Goal: Task Accomplishment & Management: Complete application form

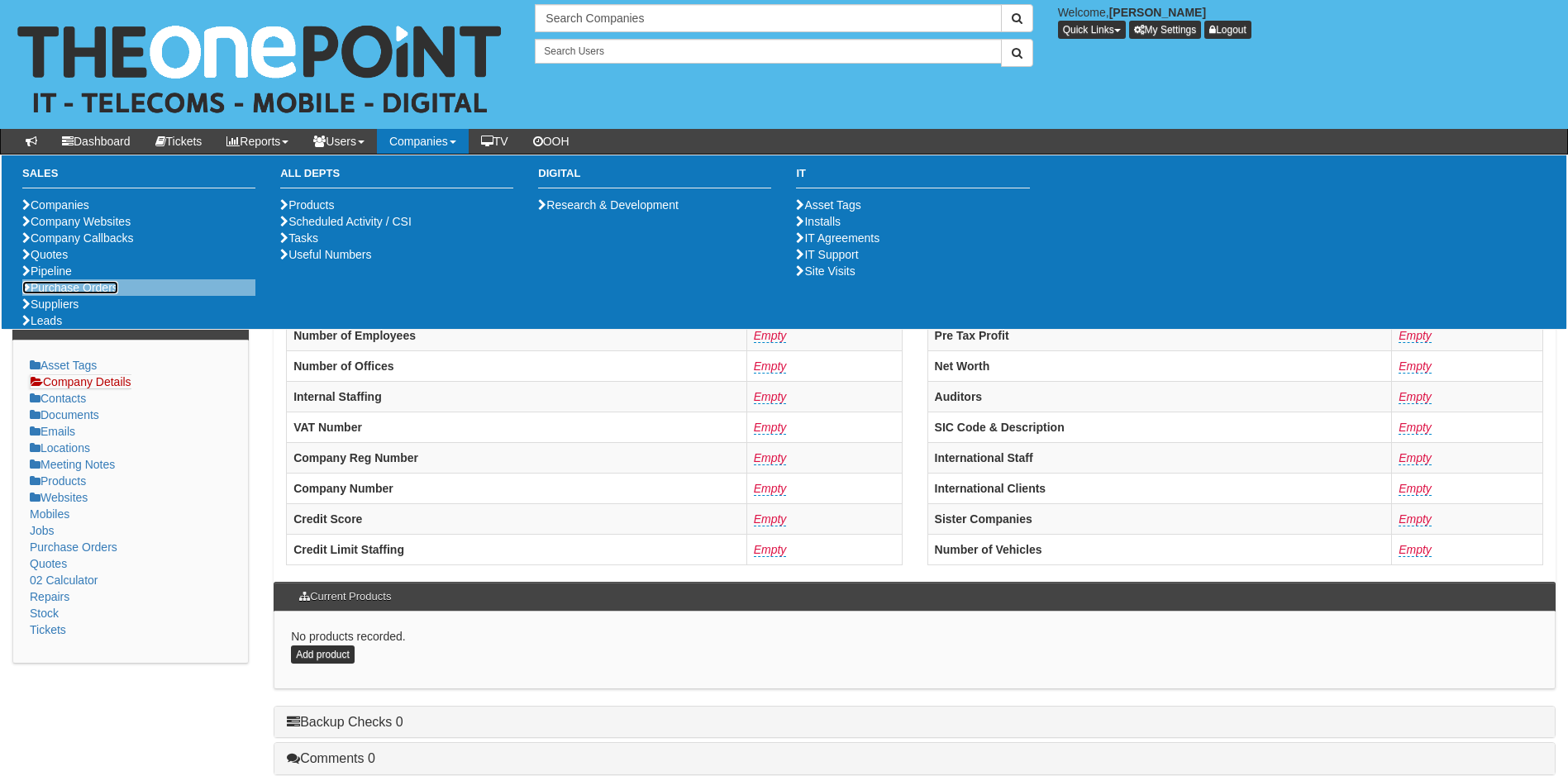
click at [66, 294] on link "Purchase Orders" at bounding box center [70, 288] width 96 height 13
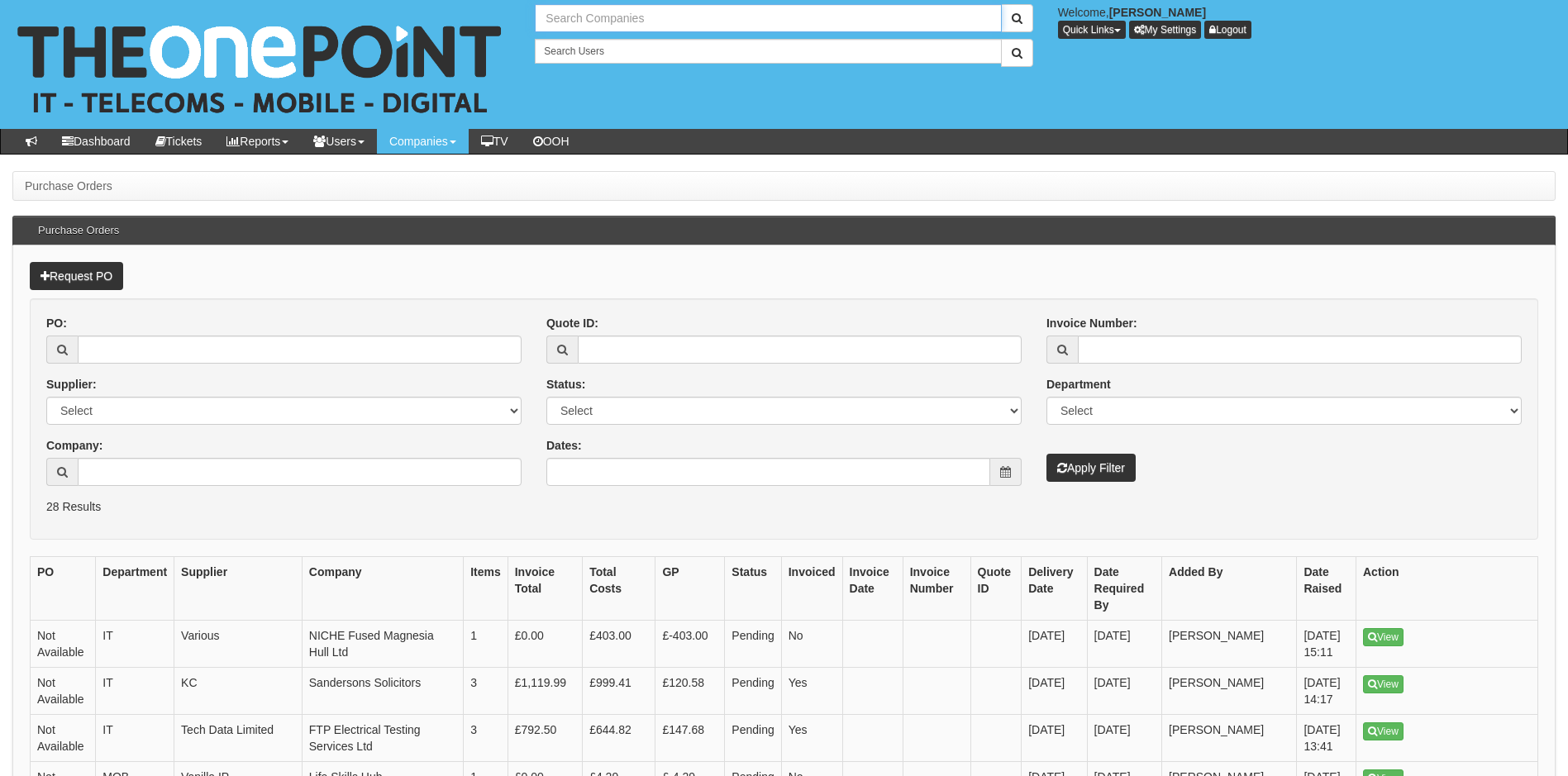
click at [597, 20] on input "text" at bounding box center [768, 18] width 466 height 28
type input "Search Companies"
click at [67, 271] on link "Request PO" at bounding box center [76, 275] width 94 height 28
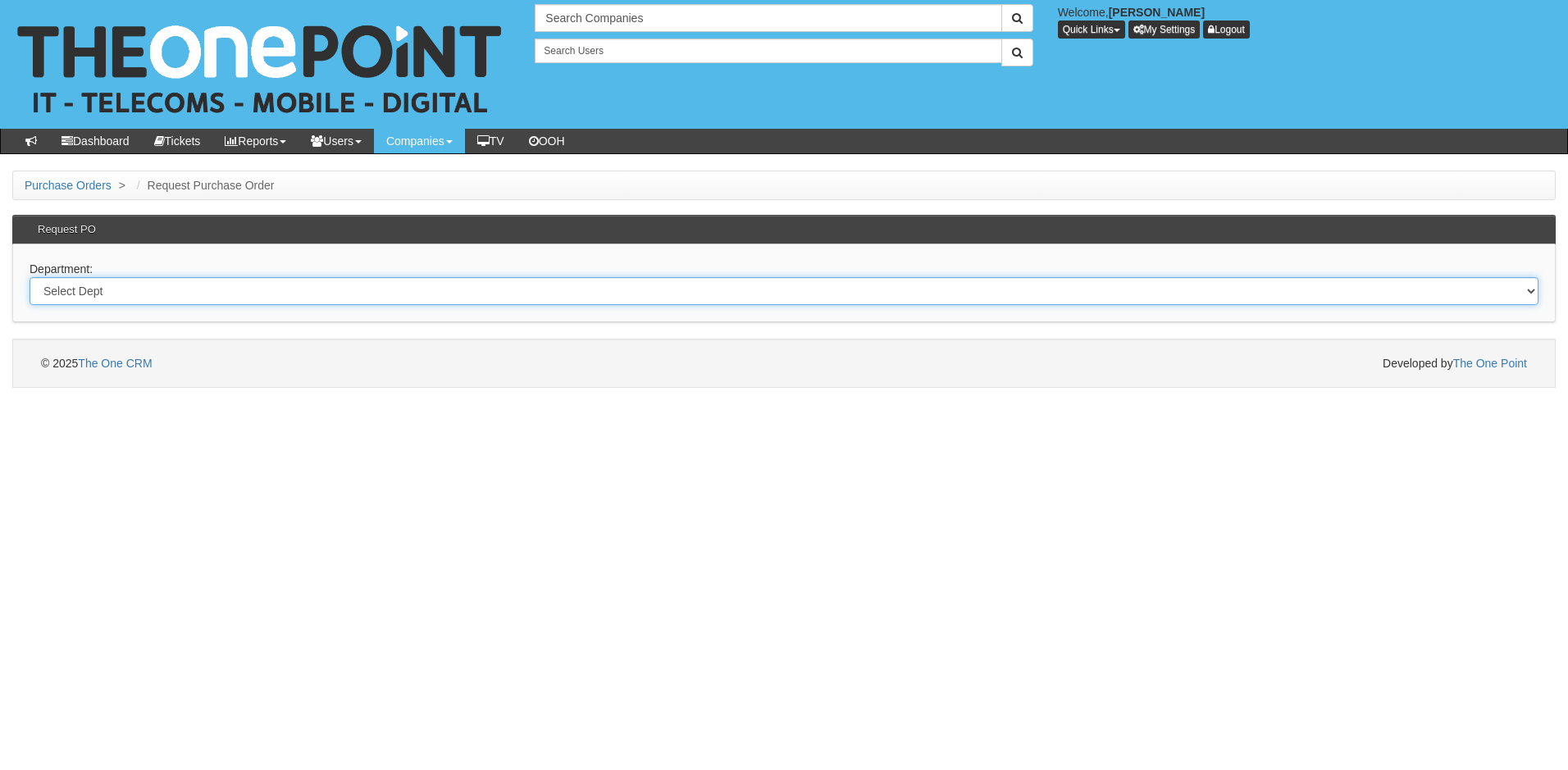
click at [138, 282] on select "Select Dept Digital Internal IT Mobiles Marketing Telecoms" at bounding box center [783, 291] width 1508 height 28
select select "?pipeID=&dept=IT"
click at [29, 277] on select "Select Dept Digital Internal IT Mobiles Marketing Telecoms" at bounding box center [783, 291] width 1508 height 28
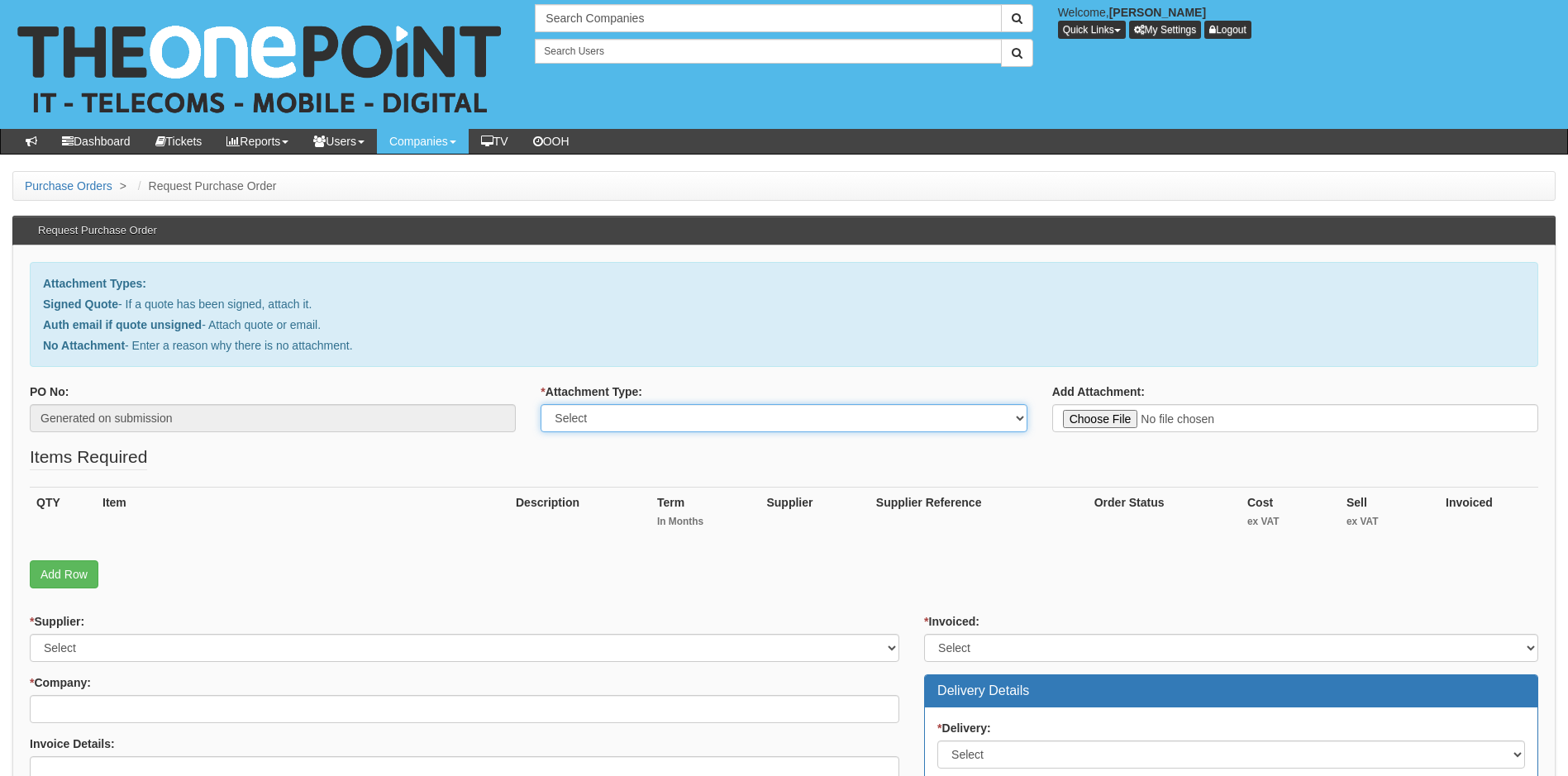
click at [670, 415] on select "Select Signed Quote Auth email with quote if unsigned No Attachment" at bounding box center [783, 418] width 486 height 28
select select "Auth email if quote unsigned"
click at [540, 405] on select "Select Signed Quote Auth email with quote if unsigned No Attachment" at bounding box center [783, 418] width 486 height 28
click at [63, 575] on link "Add Row" at bounding box center [64, 574] width 68 height 28
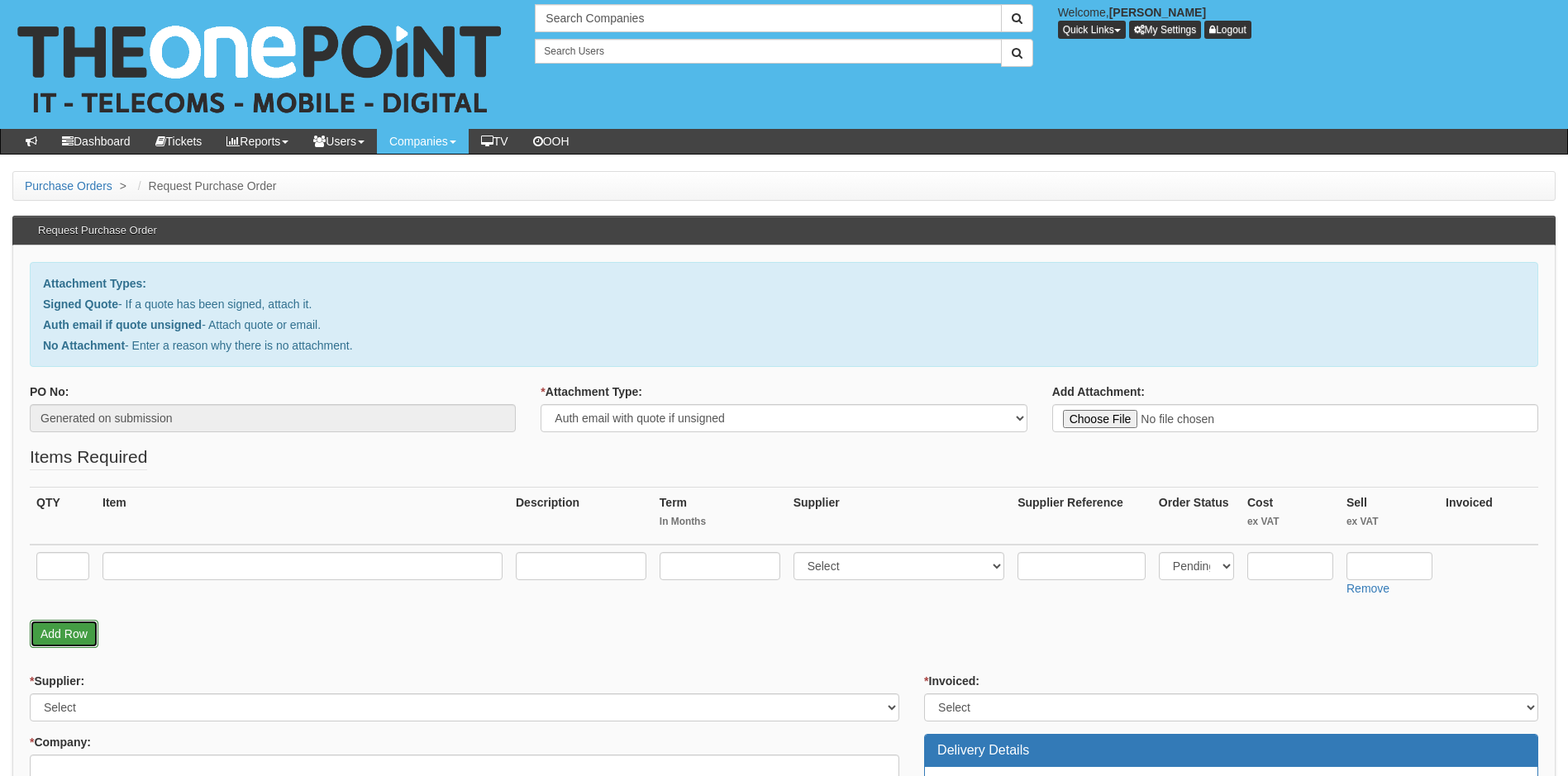
click at [82, 629] on link "Add Row" at bounding box center [64, 633] width 68 height 28
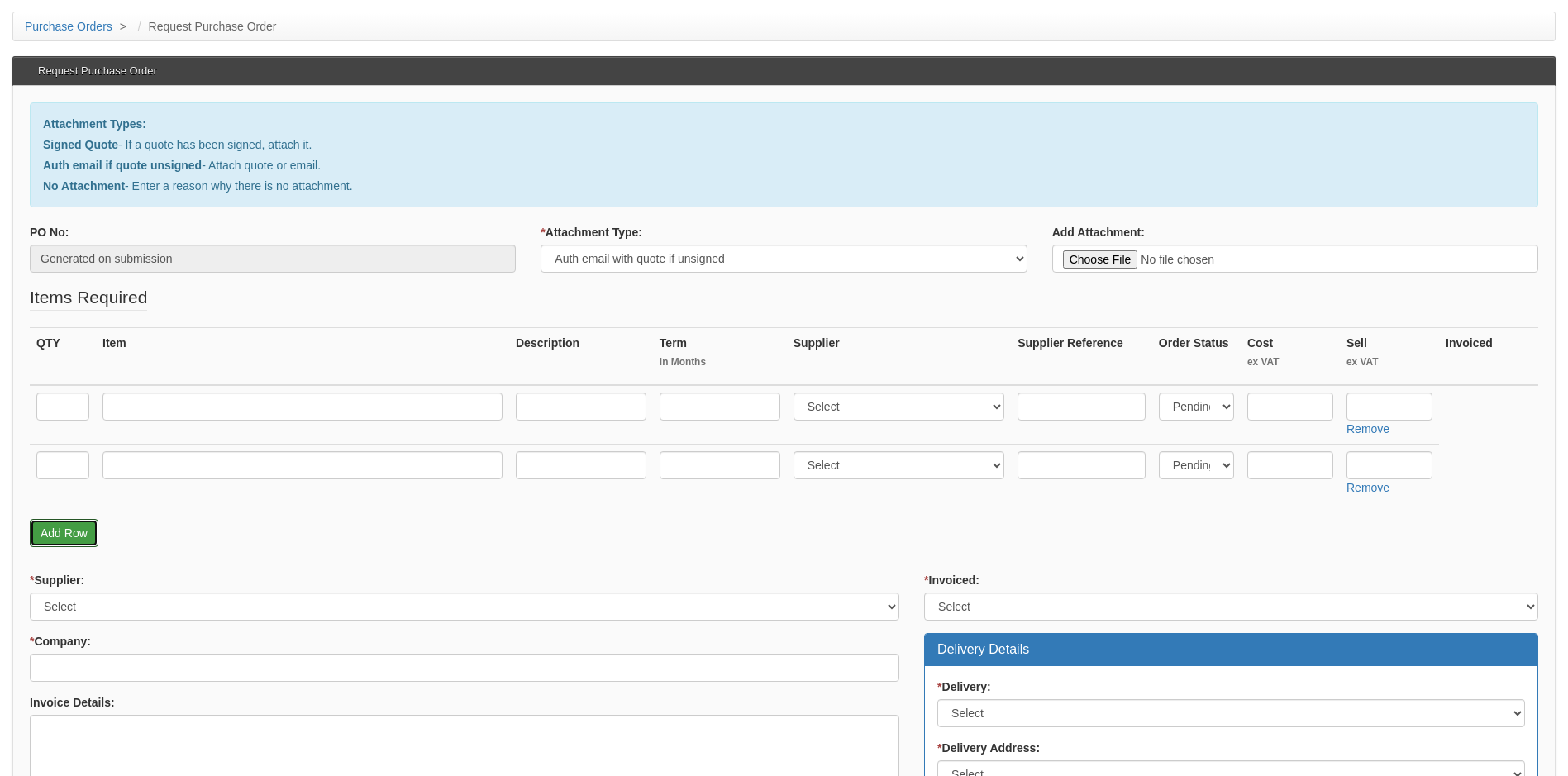
scroll to position [165, 0]
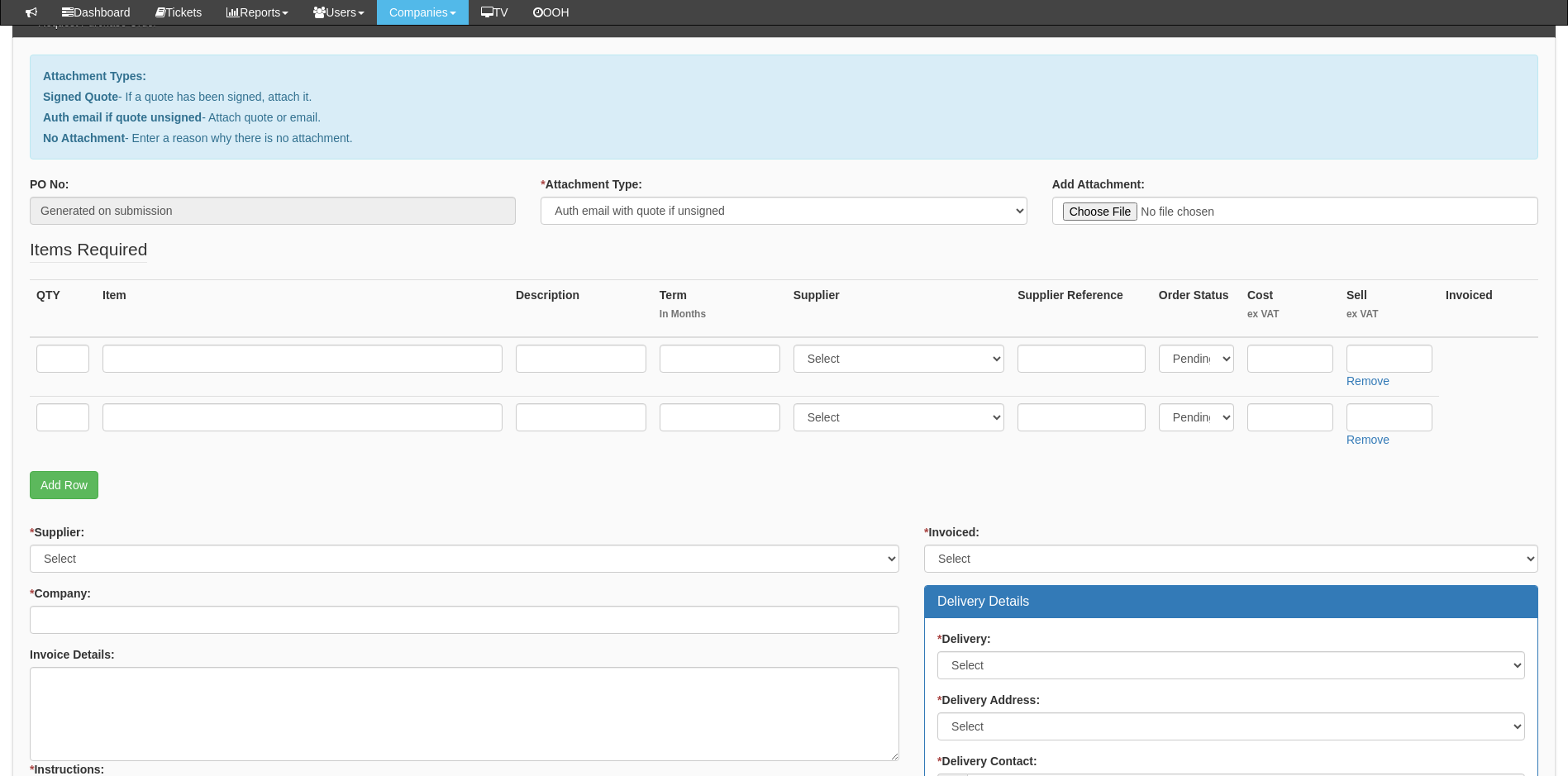
click at [160, 574] on div "* Supplier: Select 123 REG.co.uk 1Password 3 4Gon AA Jones Electric Ltd Abzorb …" at bounding box center [464, 731] width 895 height 414
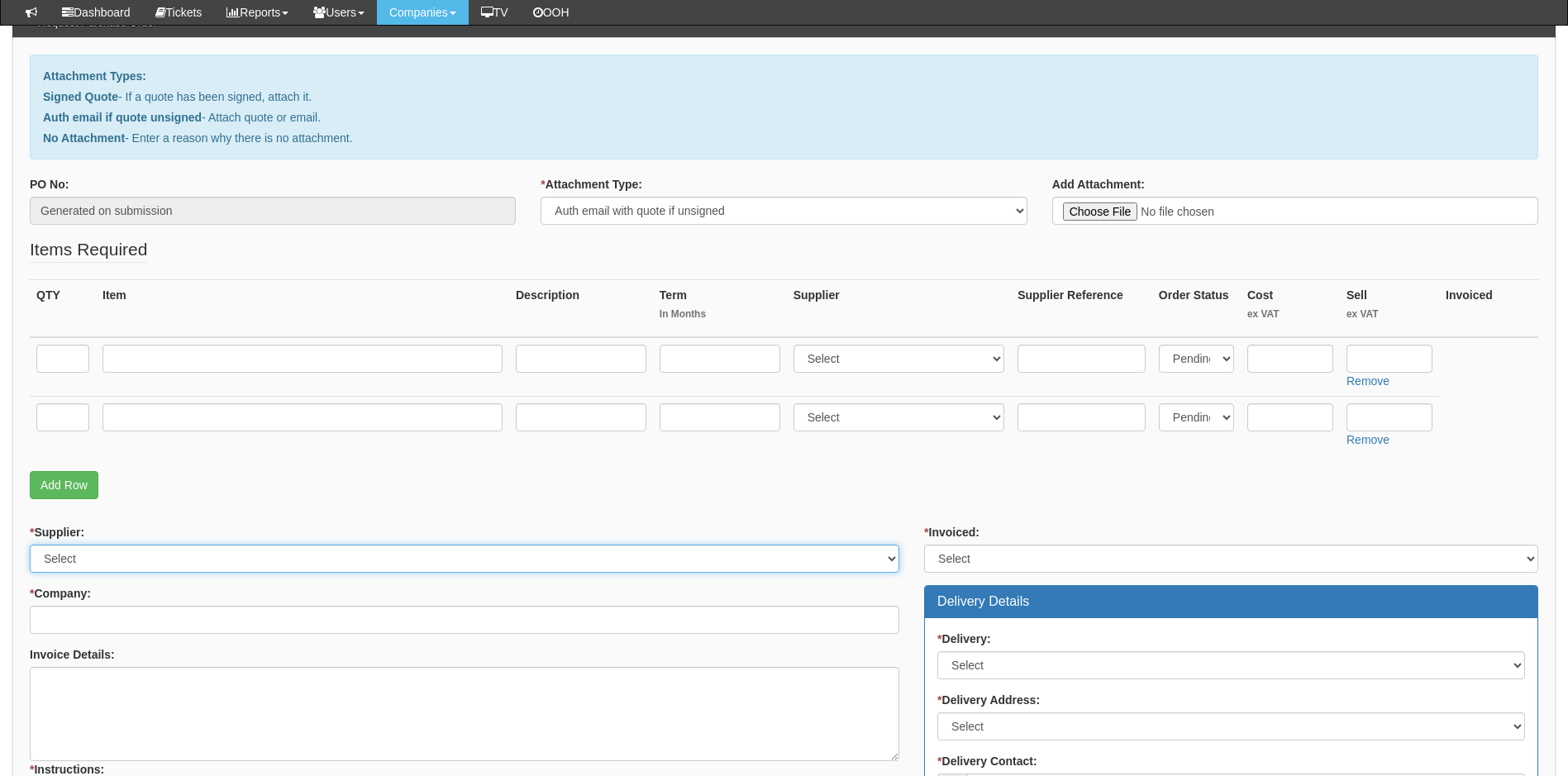
click at [160, 557] on select "Select 123 REG.co.uk 1Password 3 4Gon AA Jones Electric Ltd Abzorb Access Group…" at bounding box center [464, 558] width 869 height 28
click at [151, 561] on select "Select 123 REG.co.uk 1Password 3 4Gon AA Jones Electric Ltd Abzorb Access Group…" at bounding box center [464, 558] width 869 height 28
click at [146, 561] on select "Select 123 REG.co.uk 1Password 3 4Gon AA Jones Electric Ltd Abzorb Access Group…" at bounding box center [464, 558] width 869 height 28
select select "13"
click at [30, 545] on select "Select 123 REG.co.uk 1Password 3 4Gon AA Jones Electric Ltd Abzorb Access Group…" at bounding box center [464, 558] width 869 height 28
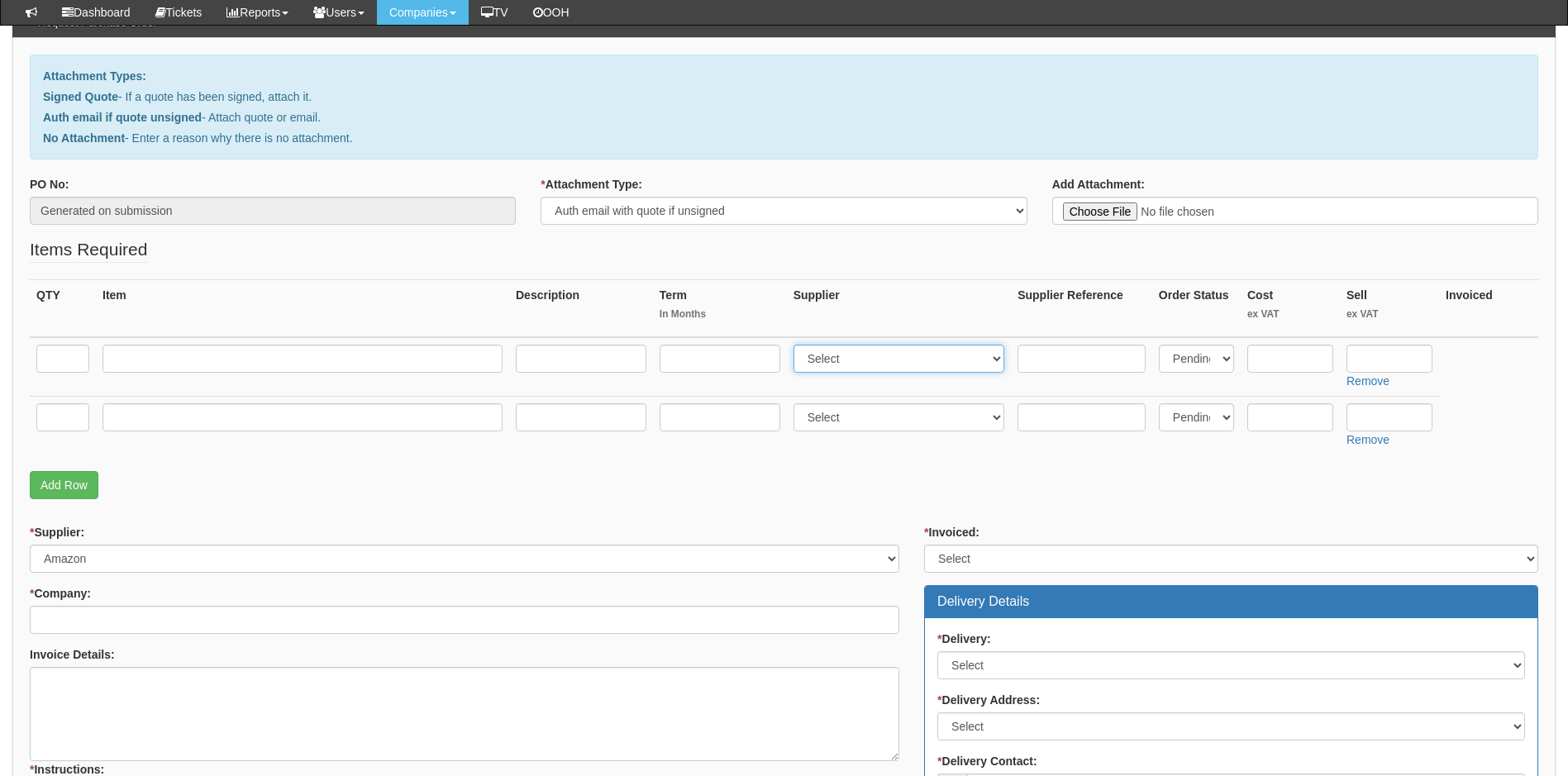
click at [912, 362] on select "Select 123 REG.co.uk 1Password 3 4Gon AA Jones Electric Ltd Abzorb Access Group…" at bounding box center [898, 358] width 211 height 28
select select "13"
click at [797, 344] on select "Select 123 REG.co.uk 1Password 3 4Gon AA Jones Electric Ltd Abzorb Access Group…" at bounding box center [898, 358] width 211 height 28
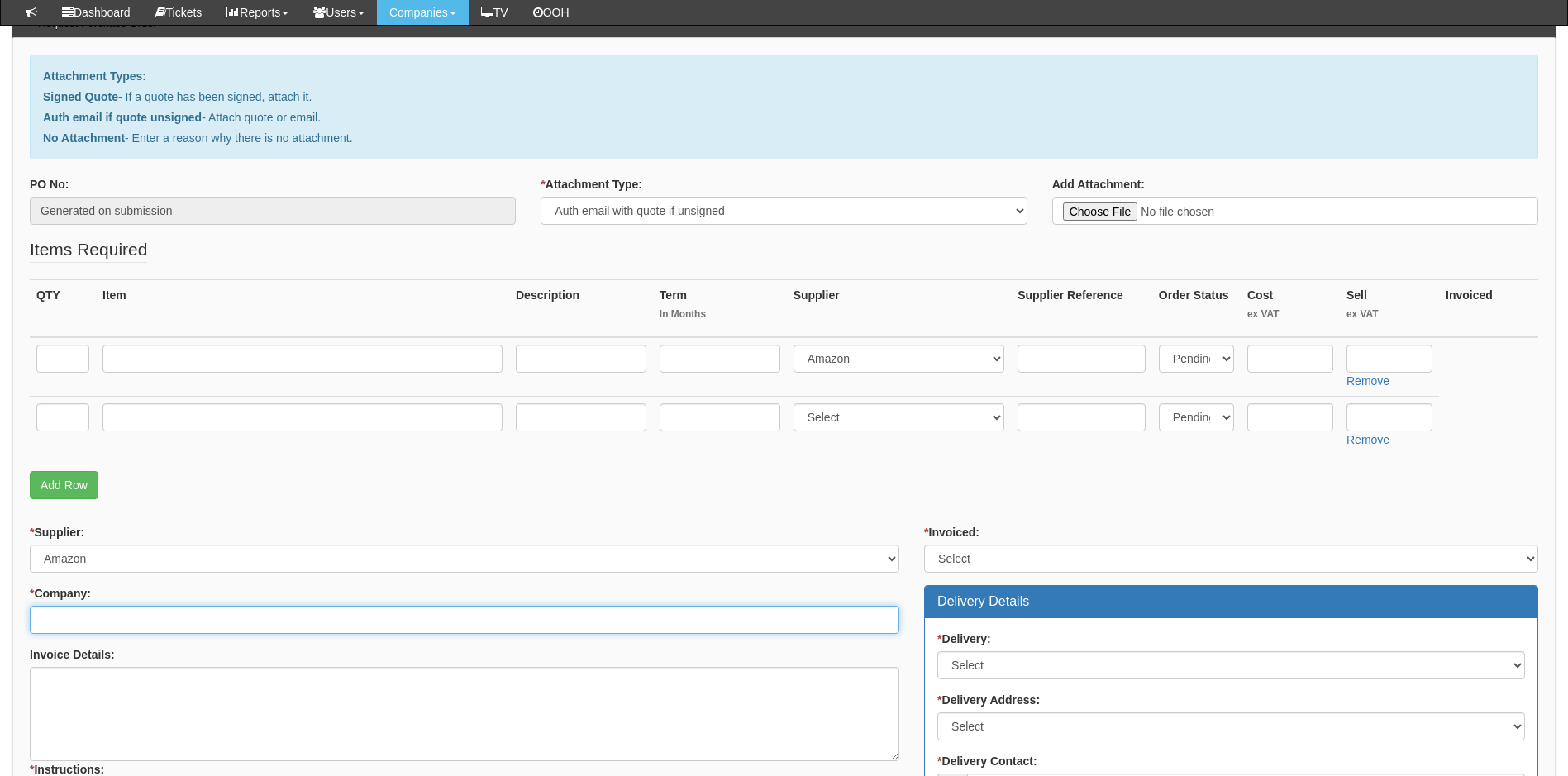
click at [216, 626] on input "* Company:" at bounding box center [464, 620] width 869 height 28
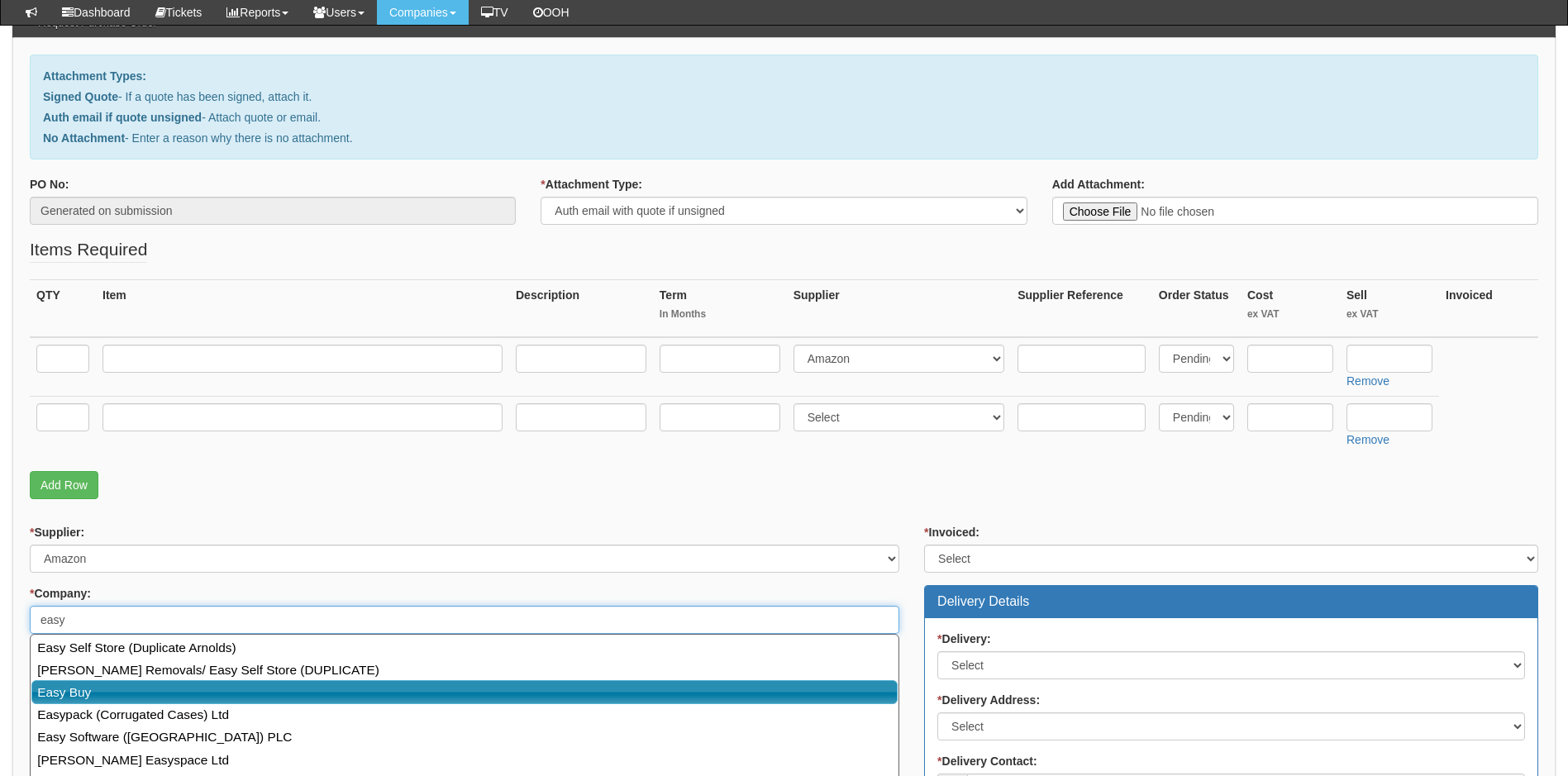
click at [87, 693] on link "Easy Buy" at bounding box center [464, 692] width 866 height 24
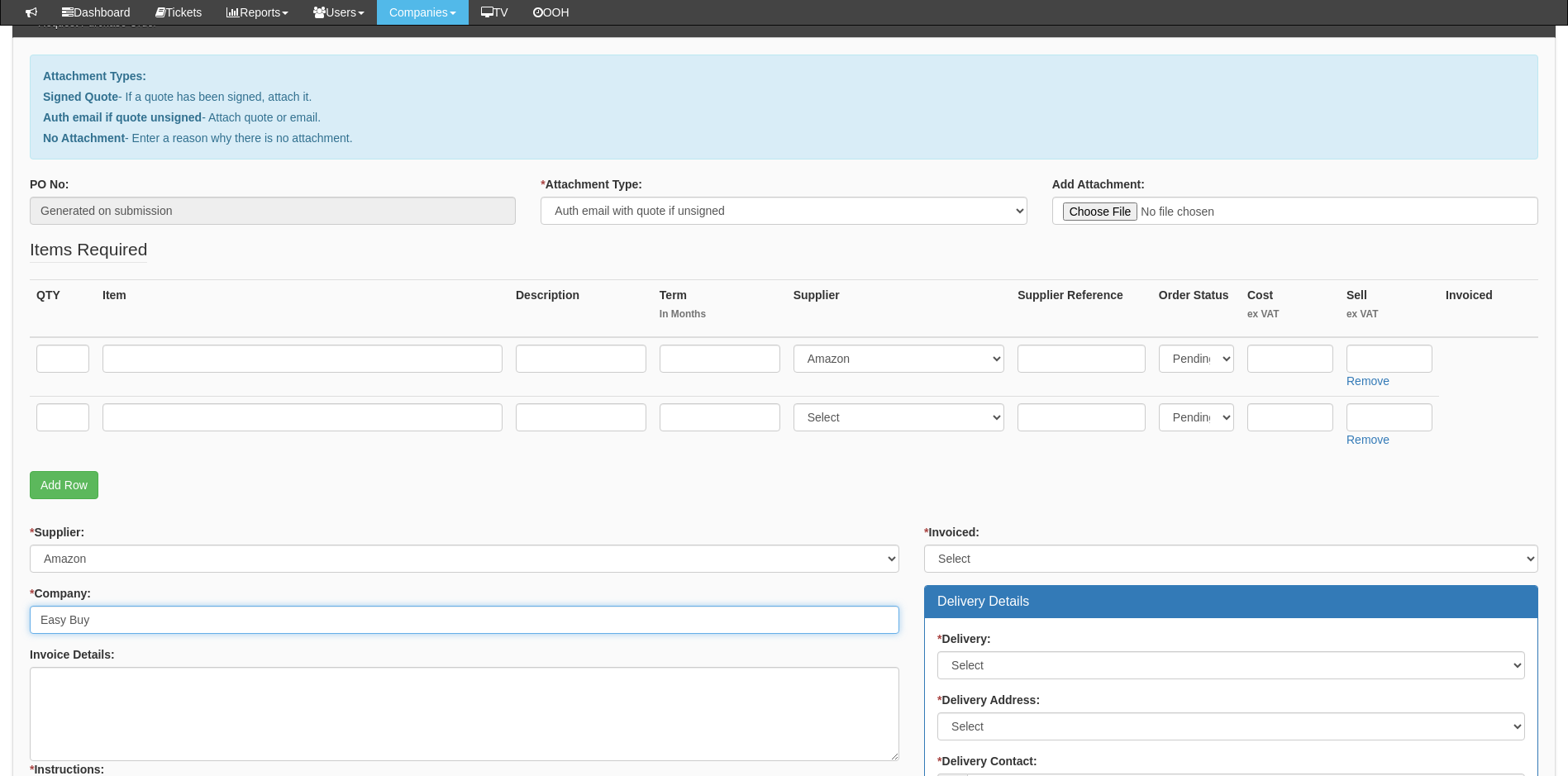
type input "Easy Buy"
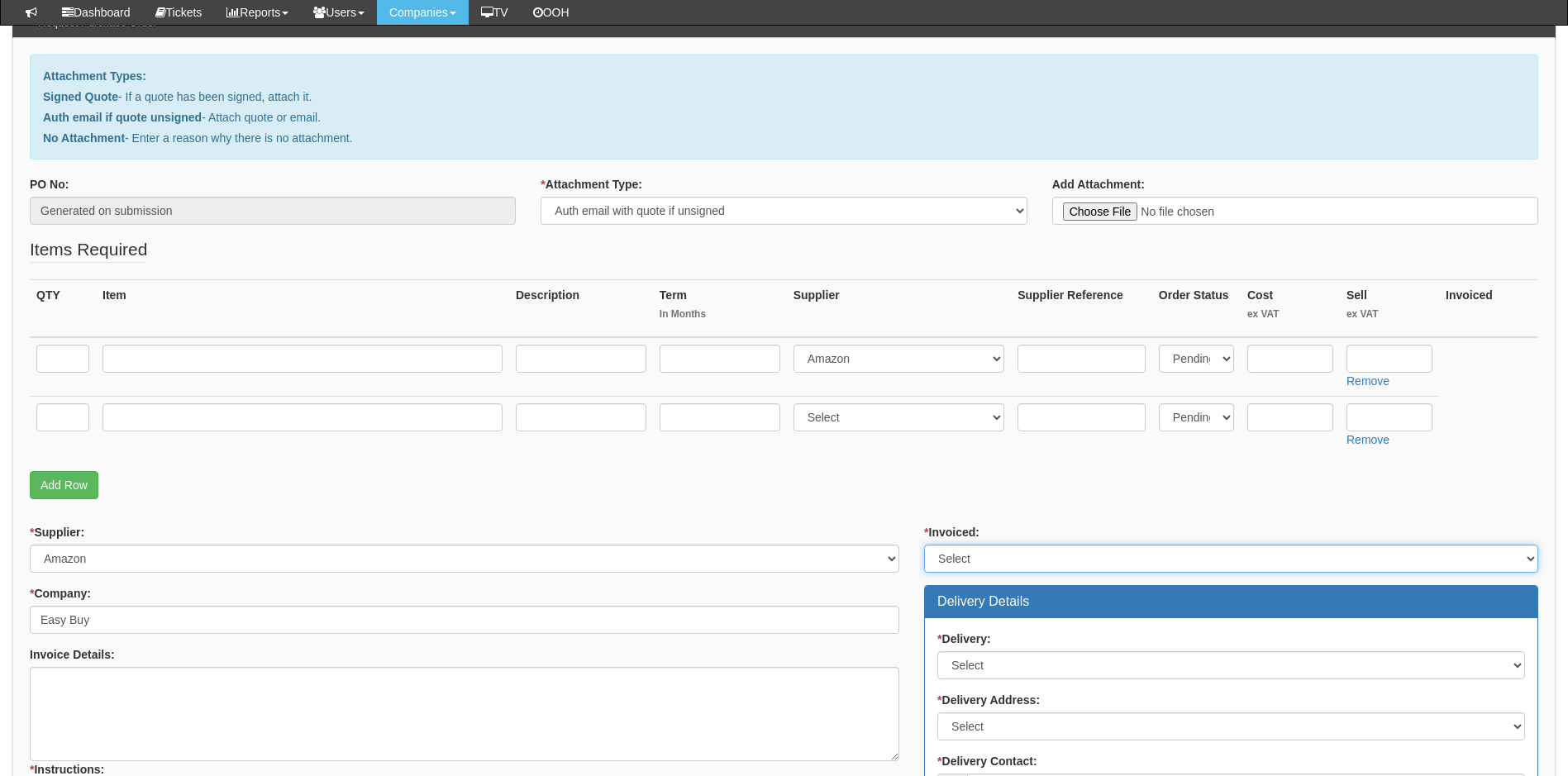
click at [1038, 553] on select "Select Yes No N/A STB (part of order)" at bounding box center [1231, 558] width 614 height 28
select select "2"
click at [924, 545] on select "Select Yes No N/A STB (part of order)" at bounding box center [1231, 558] width 614 height 28
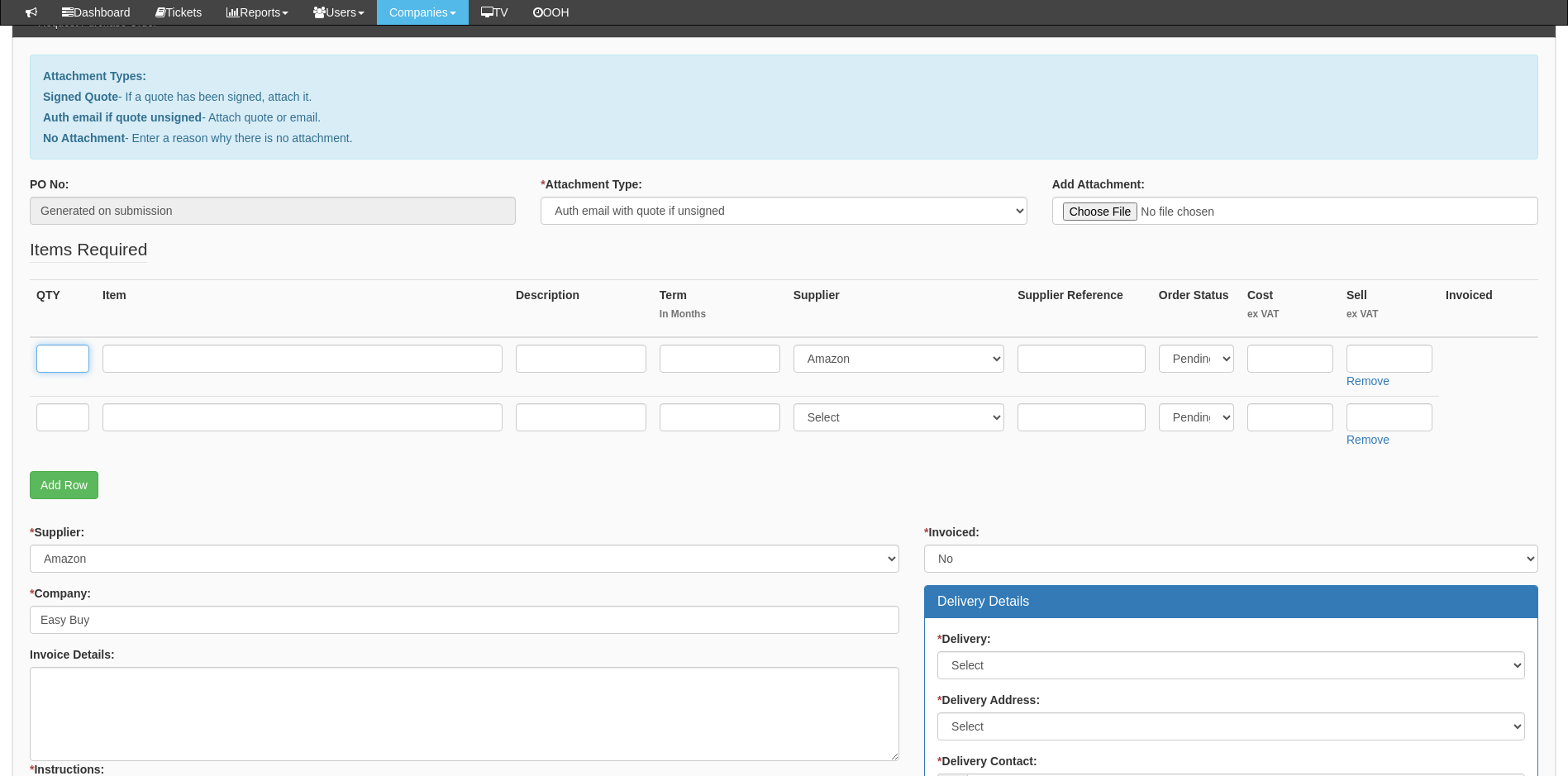
click at [68, 357] on input "text" at bounding box center [62, 358] width 53 height 28
type input "2"
click at [162, 358] on input "text" at bounding box center [302, 358] width 400 height 28
paste input "2 VGA to HDMI"
drag, startPoint x: 122, startPoint y: 357, endPoint x: 99, endPoint y: 356, distance: 23.0
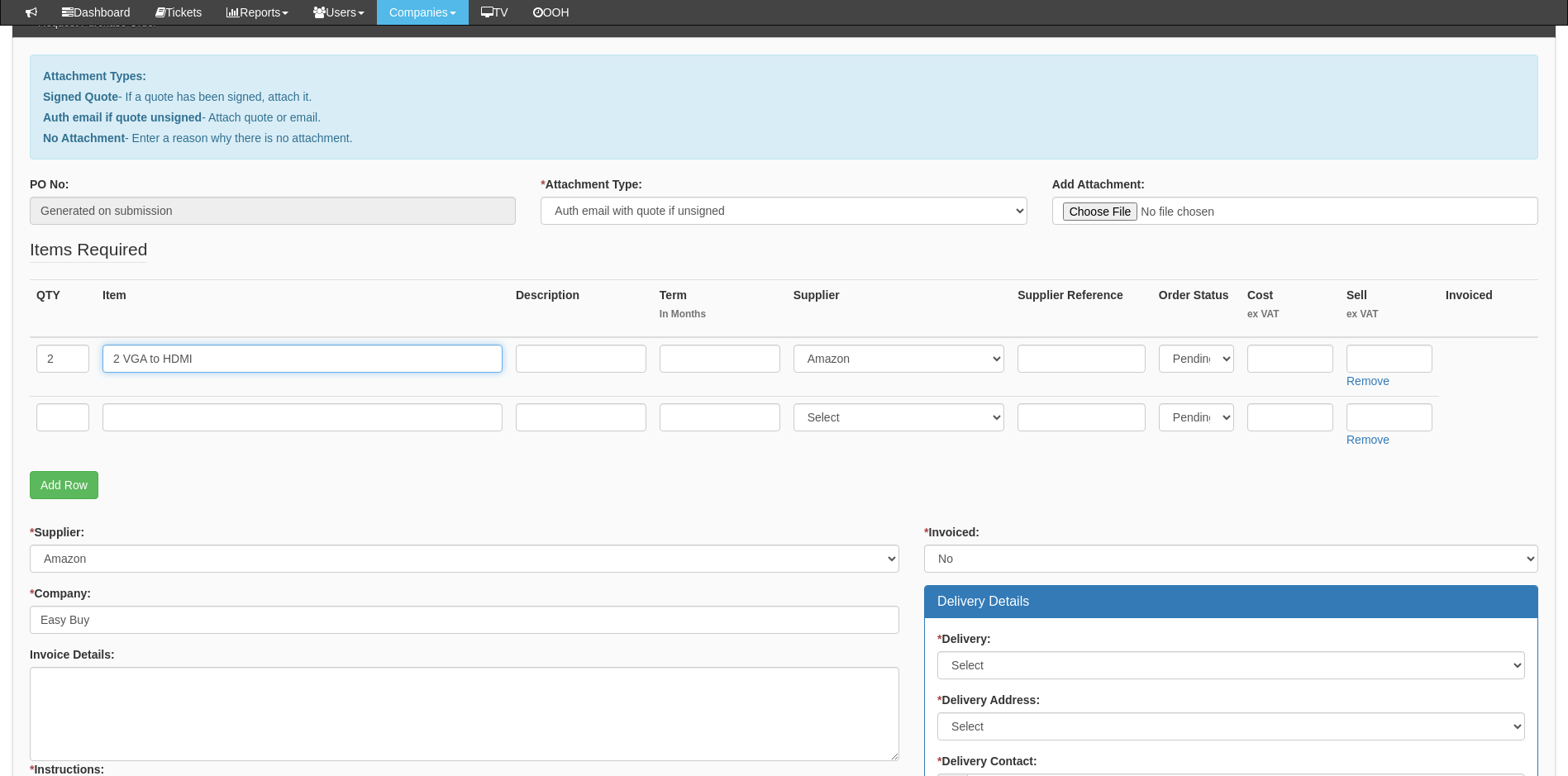
click at [97, 356] on td "2 VGA to HDMI" at bounding box center [303, 367] width 414 height 59
click at [245, 352] on input "VGA to HDMI" at bounding box center [302, 358] width 400 height 28
type input "VGA to HDMI adaptor"
click at [584, 361] on input "text" at bounding box center [581, 358] width 130 height 28
click at [876, 415] on select "Select 123 REG.co.uk 1Password 3 4Gon AA Jones Electric Ltd Abzorb Access Group…" at bounding box center [898, 417] width 211 height 28
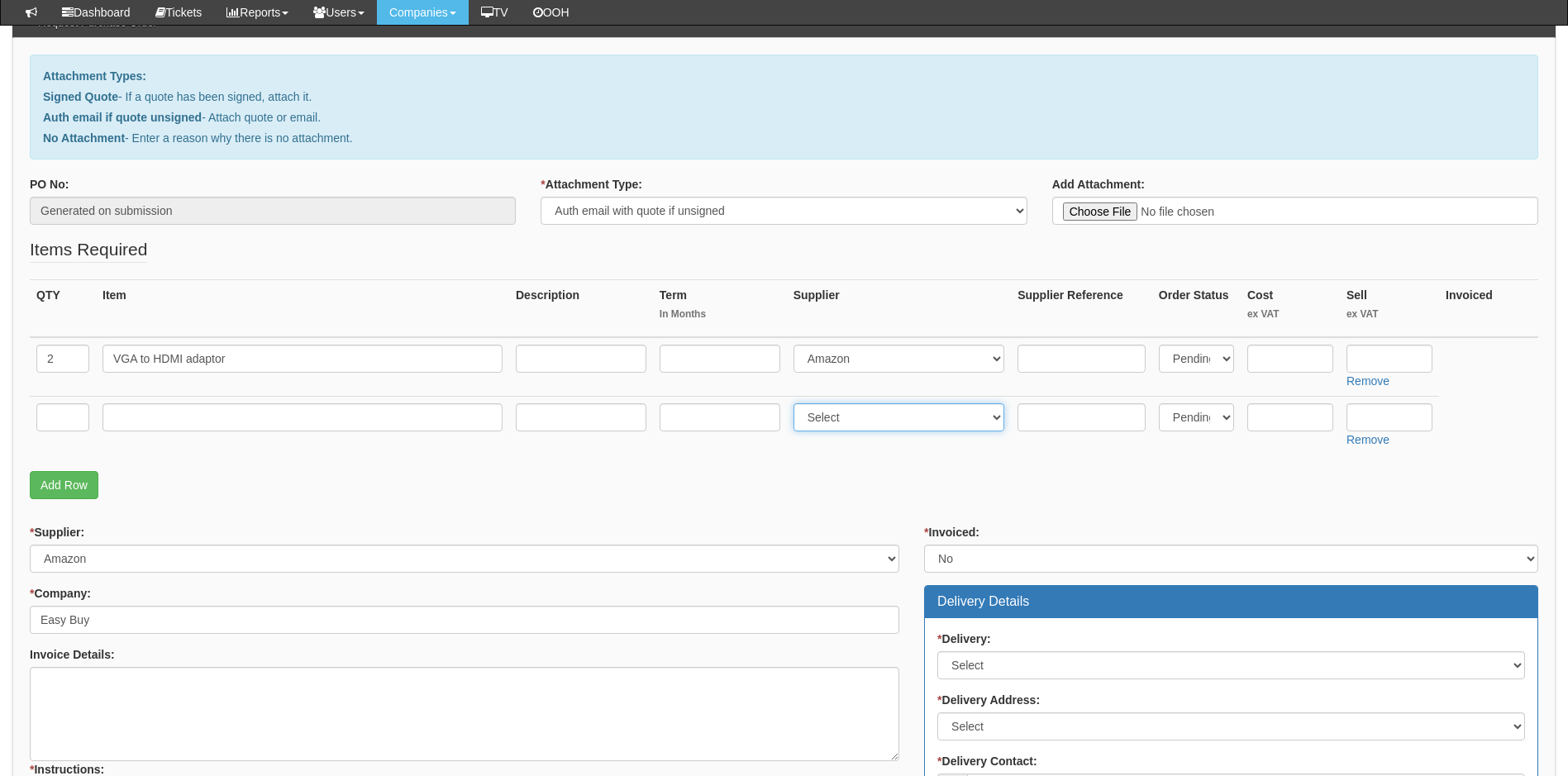
select select "13"
click at [797, 404] on select "Select 123 REG.co.uk 1Password 3 4Gon AA Jones Electric Ltd Abzorb Access Group…" at bounding box center [898, 417] width 211 height 28
click at [1274, 361] on input "text" at bounding box center [1290, 358] width 86 height 28
type input "4.99"
click at [1399, 360] on input "text" at bounding box center [1389, 358] width 86 height 28
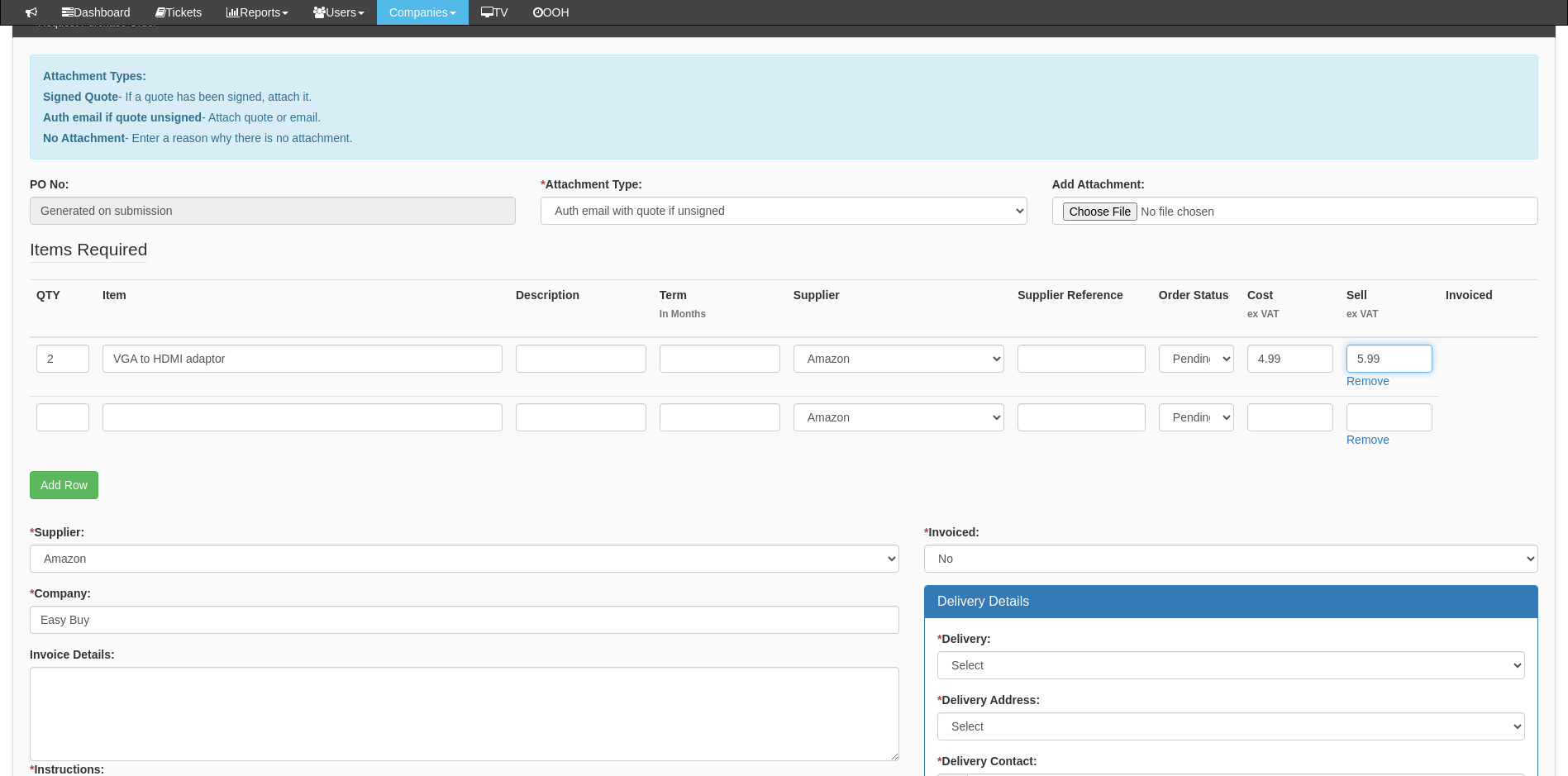
type input "5.99"
click at [1394, 408] on input "text" at bounding box center [1389, 417] width 86 height 28
type input "12.50"
click at [1270, 495] on p "Add Row" at bounding box center [784, 485] width 1509 height 28
click at [816, 210] on select "Select Signed Quote Auth email with quote if unsigned No Attachment" at bounding box center [783, 210] width 486 height 28
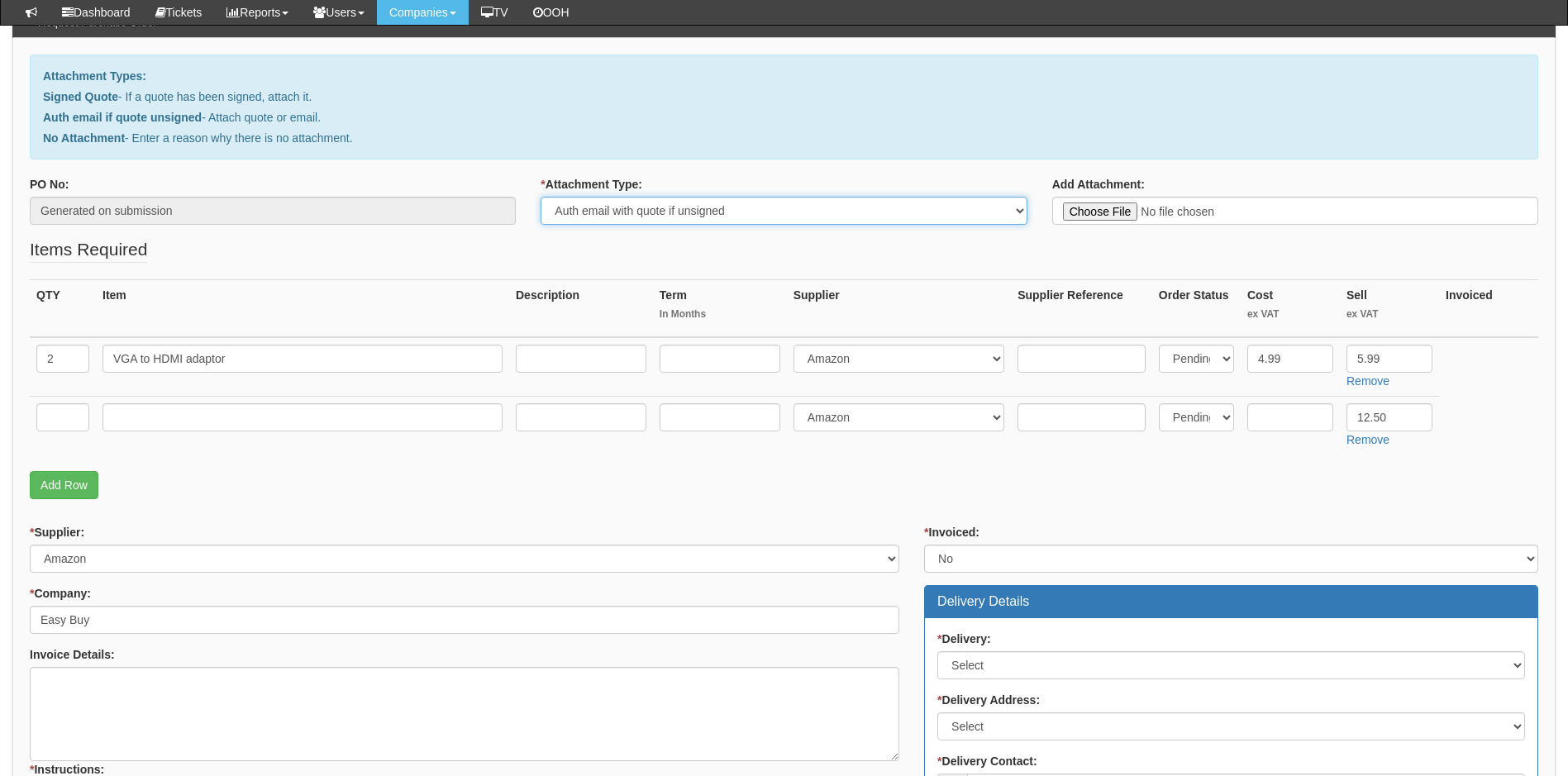
select select "No Attachment"
click at [540, 197] on select "Select Signed Quote Auth email with quote if unsigned No Attachment" at bounding box center [783, 210] width 486 height 28
click at [1116, 210] on textarea "Reason for no attachment:" at bounding box center [1295, 210] width 486 height 28
click at [1212, 208] on textarea "Link to ticket number 0423248" at bounding box center [1295, 210] width 486 height 28
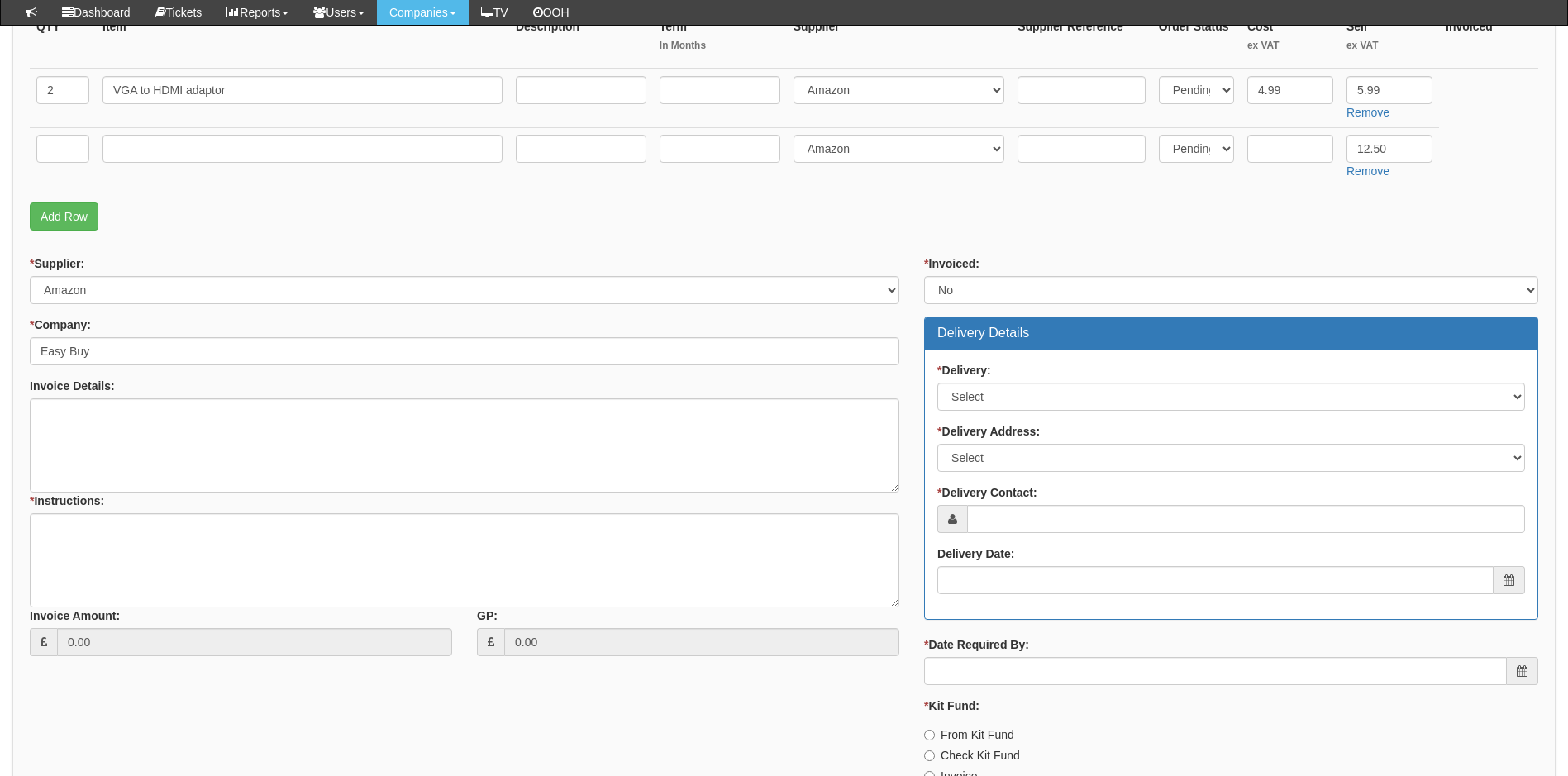
scroll to position [496, 0]
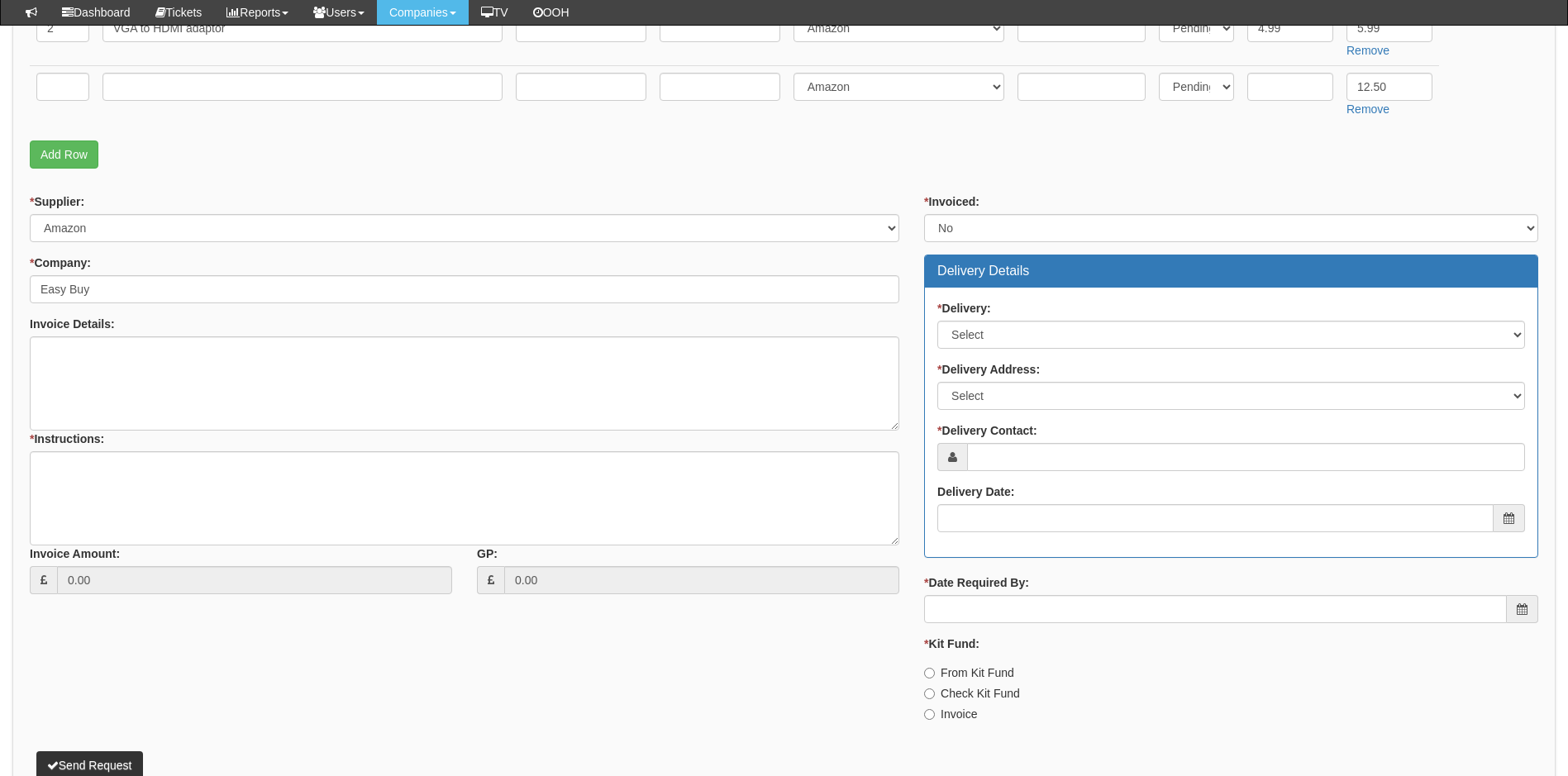
type textarea "Link to ticket number 0423238"
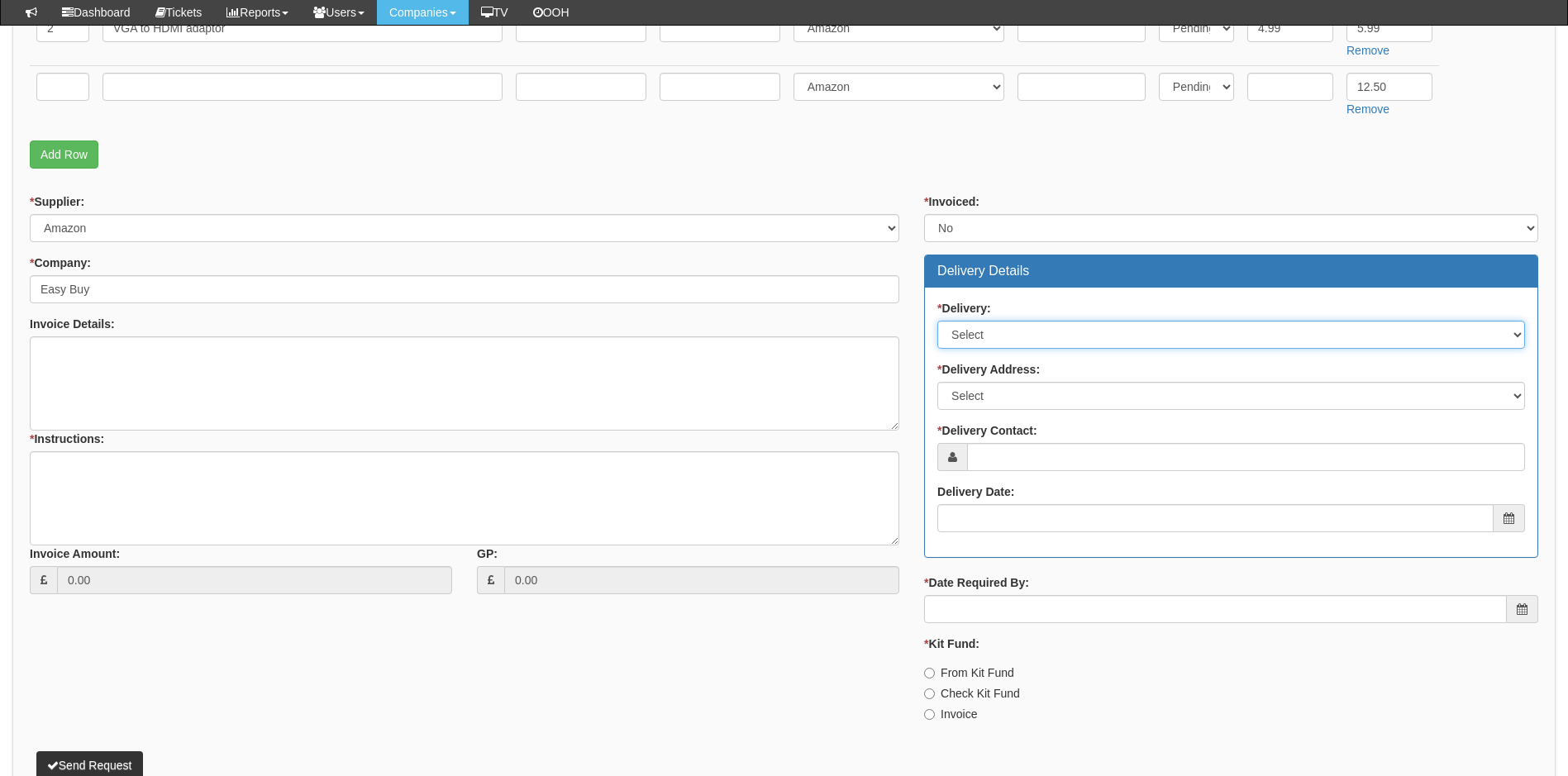
click at [1047, 343] on select "Select No Not Applicable Yes" at bounding box center [1231, 334] width 588 height 28
select select "2"
click at [937, 321] on select "Select No Not Applicable Yes" at bounding box center [1231, 334] width 588 height 28
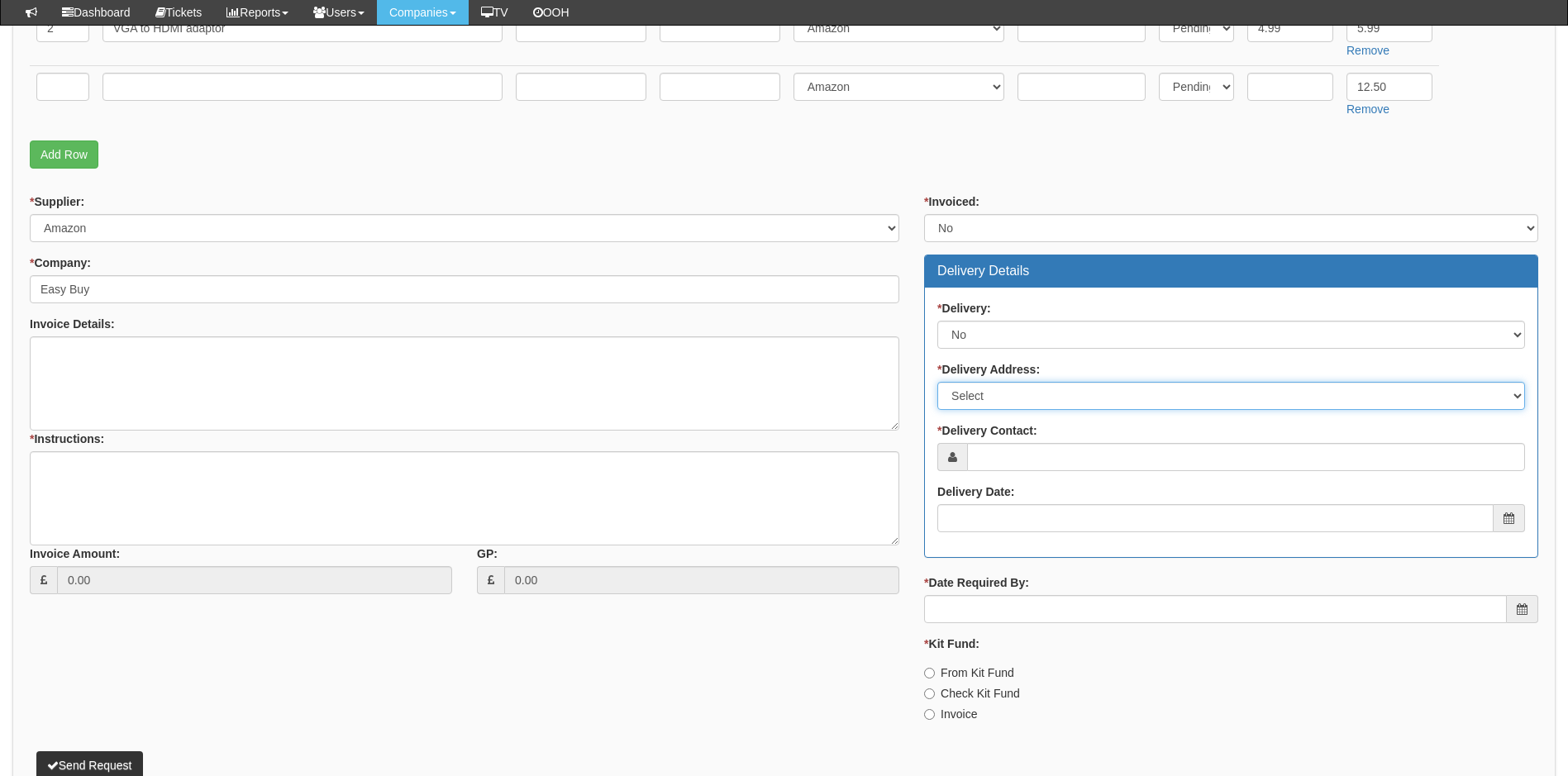
drag, startPoint x: 1011, startPoint y: 399, endPoint x: 1008, endPoint y: 407, distance: 8.5
click at [1011, 399] on select "Select Not Applicable Main Address - HU3 5JL Other" at bounding box center [1231, 396] width 588 height 28
click at [937, 382] on select "Select Not Applicable Main Address - HU3 5JL Other" at bounding box center [1231, 396] width 588 height 28
click at [1045, 397] on select "Select Not Applicable Main Address - HU3 5JL Other" at bounding box center [1231, 396] width 588 height 28
select select "other"
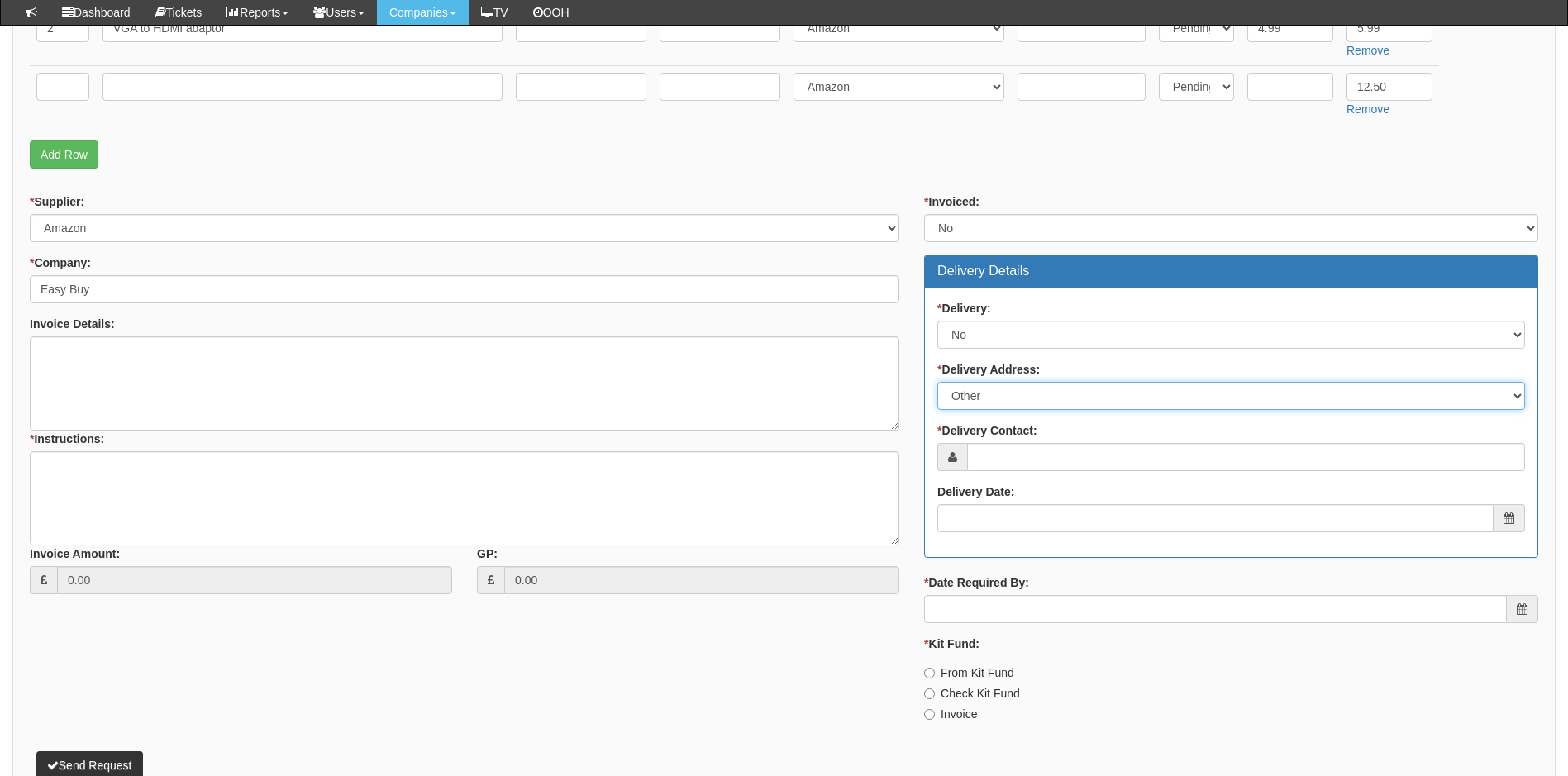
click at [937, 382] on select "Select Not Applicable Main Address - HU3 5JL Other" at bounding box center [1231, 396] width 588 height 28
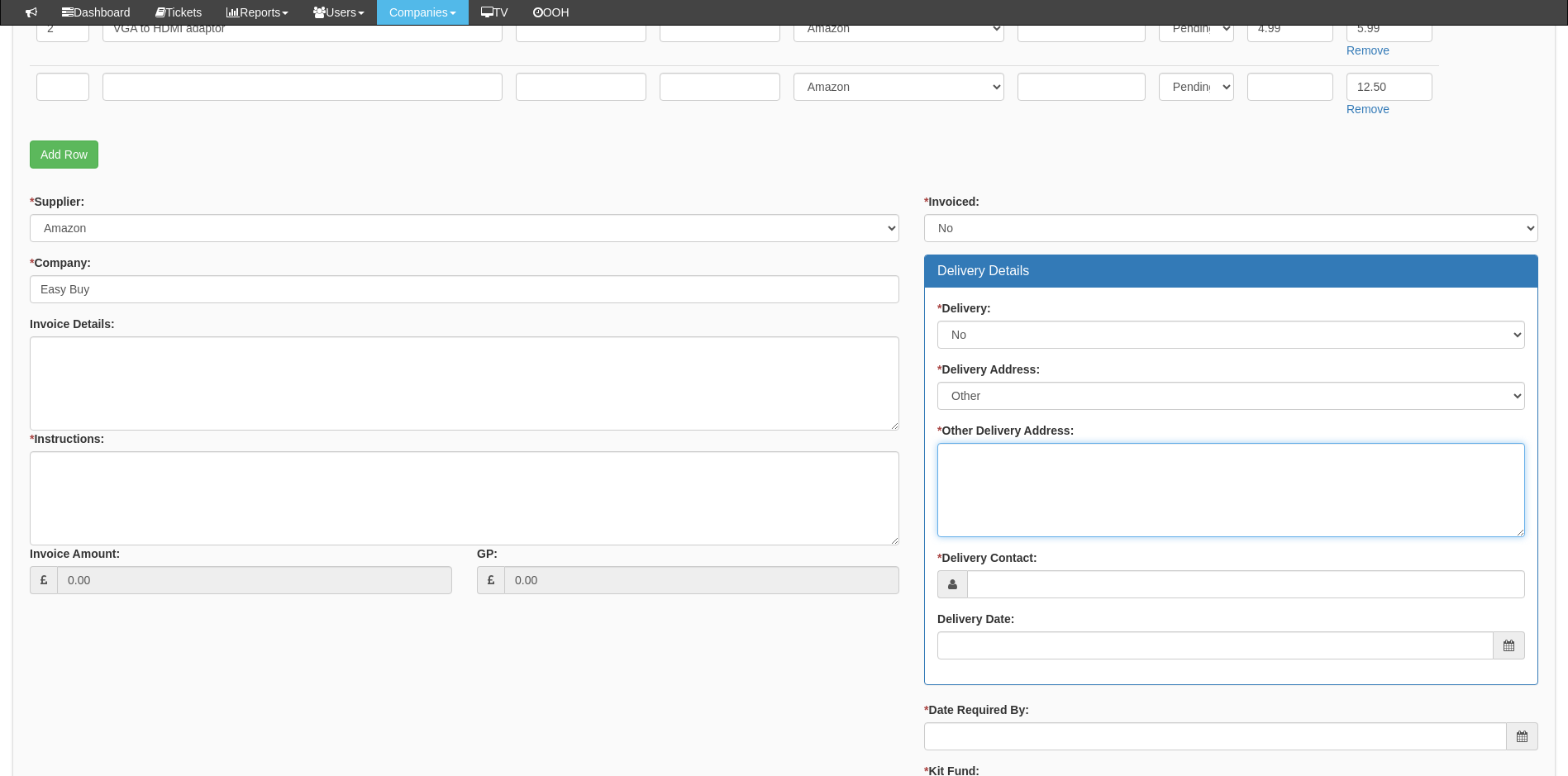
click at [979, 483] on textarea "* Other Delivery Address:" at bounding box center [1231, 490] width 588 height 94
drag, startPoint x: 1216, startPoint y: 463, endPoint x: 1028, endPoint y: 461, distance: 188.0
click at [1028, 461] on textarea "Deliver to TOP to then forward stright to Customer" at bounding box center [1231, 490] width 588 height 94
type textarea "Deliver to TOP"
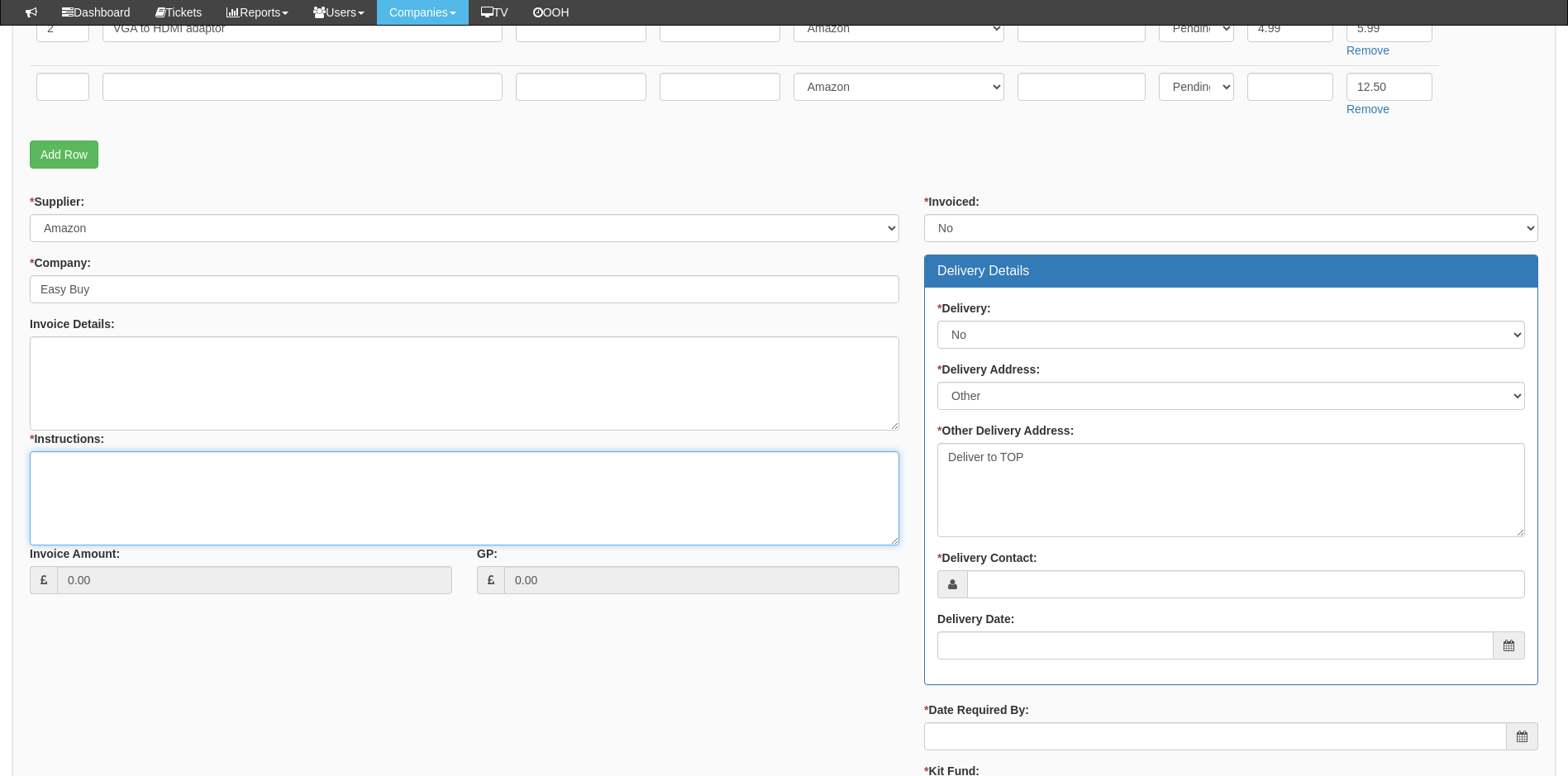
click at [120, 459] on textarea "* Instructions:" at bounding box center [464, 498] width 869 height 94
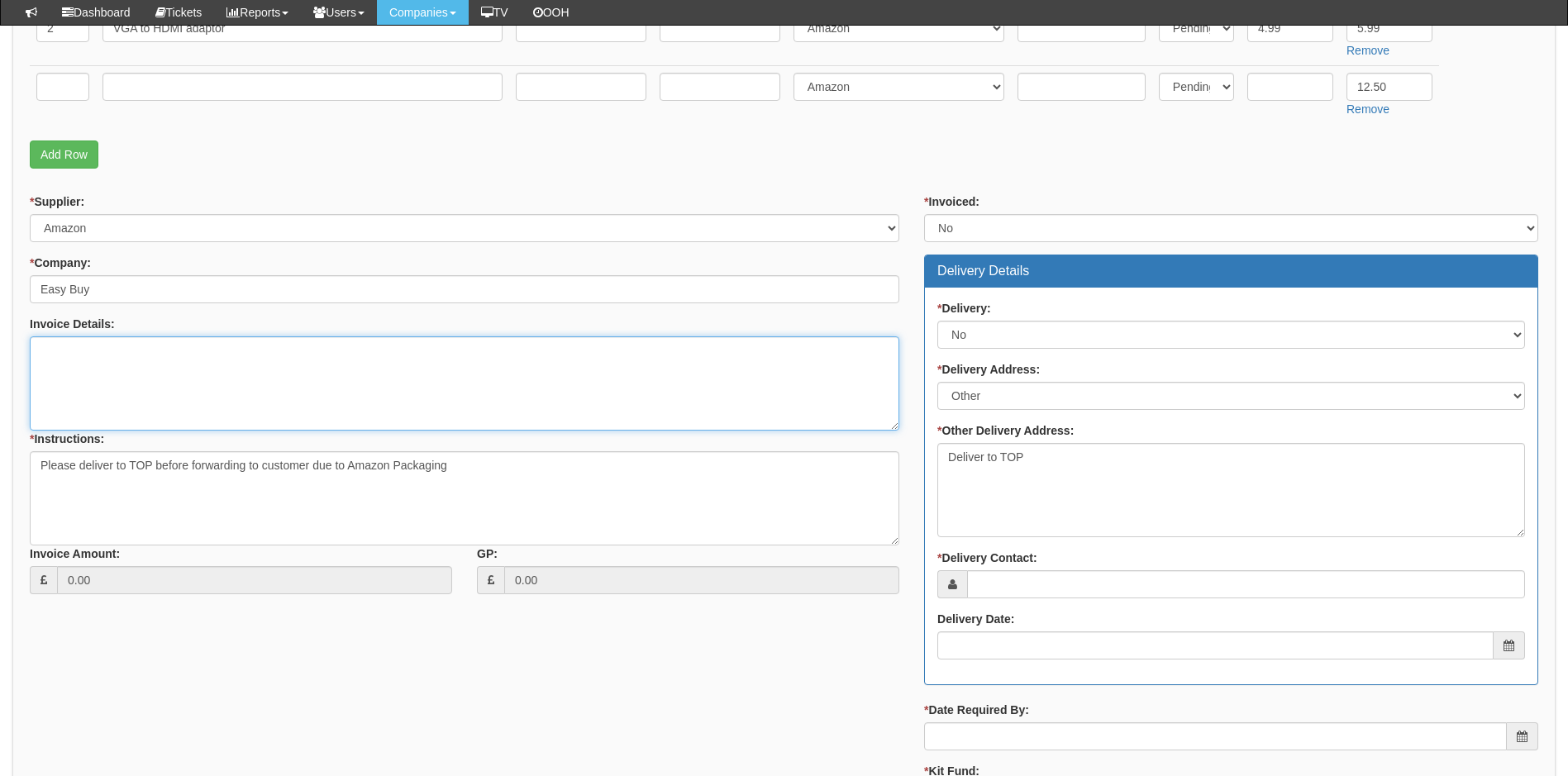
click at [138, 388] on textarea "Invoice Details:" at bounding box center [464, 383] width 869 height 94
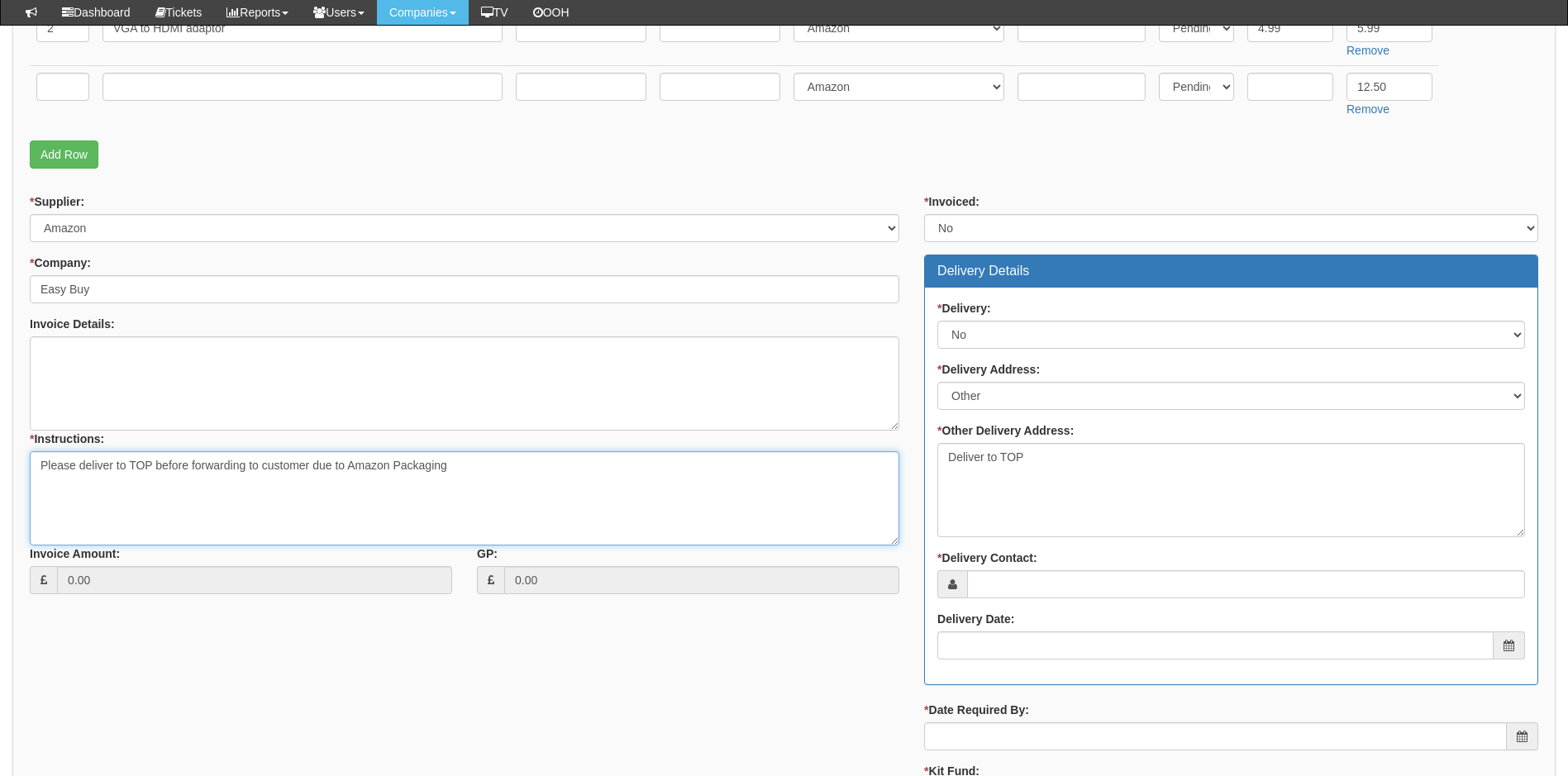
click at [537, 476] on textarea "Please deliver to TOP before forwarding to customer due to Amazon Packaging" at bounding box center [464, 498] width 869 height 94
click at [48, 513] on textarea "Please deliver to TOP before forwarding to customer due to Amazon Packaging Lin…" at bounding box center [464, 498] width 869 height 94
paste textarea "https://www.amazon.co.uk/1080P-female-laptop-desktop-black/dp/B08HXRQGXM/ref=as…"
type textarea "Please deliver to TOP before forwarding to customer due to Amazon Packaging Lin…"
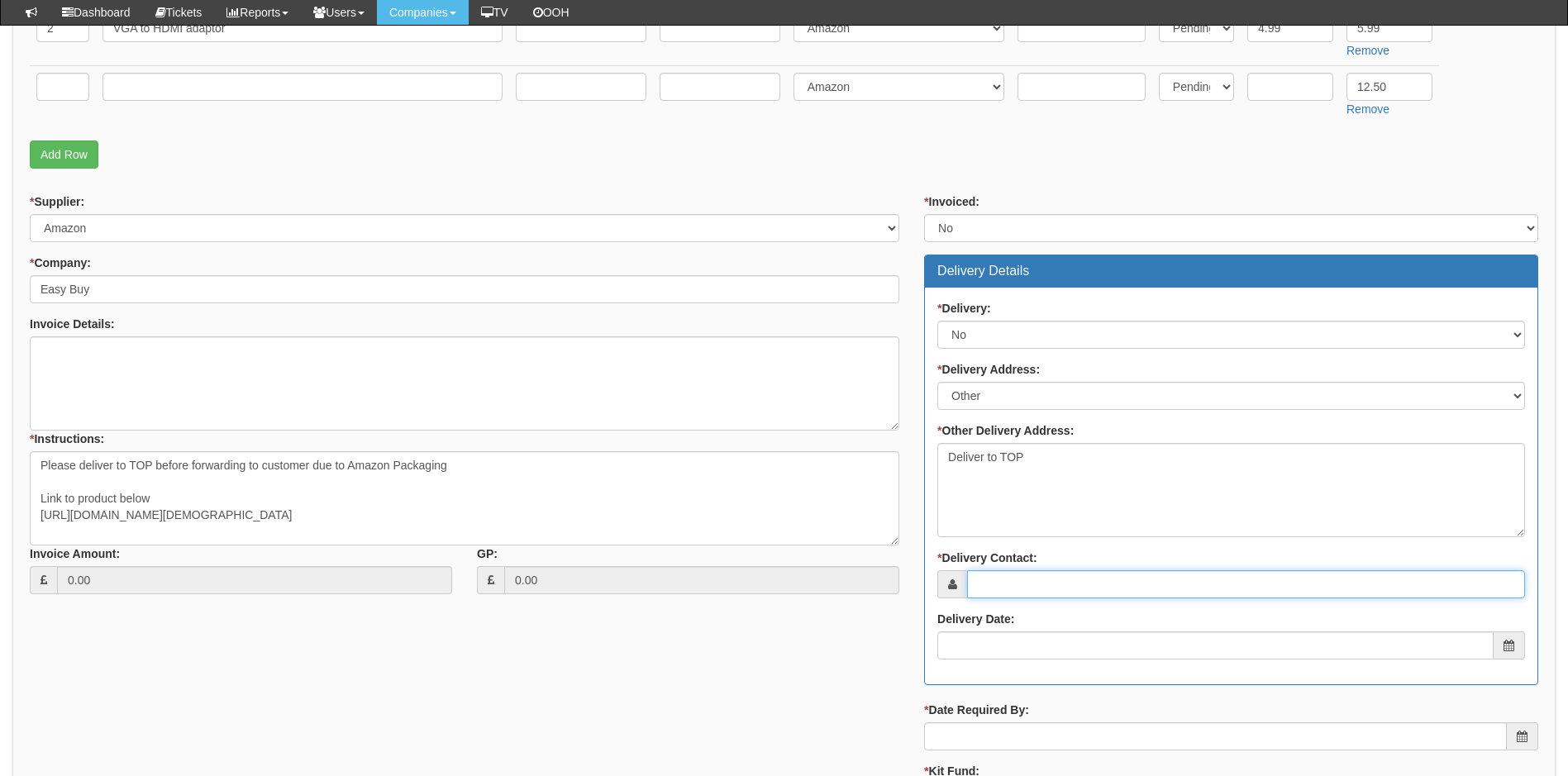
click at [1048, 586] on input "* Delivery Contact:" at bounding box center [1246, 584] width 557 height 28
click at [999, 588] on input "* Delivery Contact:" at bounding box center [1246, 584] width 557 height 28
type input "Aaron Irwin"
click at [1031, 648] on input "Delivery Date:" at bounding box center [1215, 645] width 557 height 28
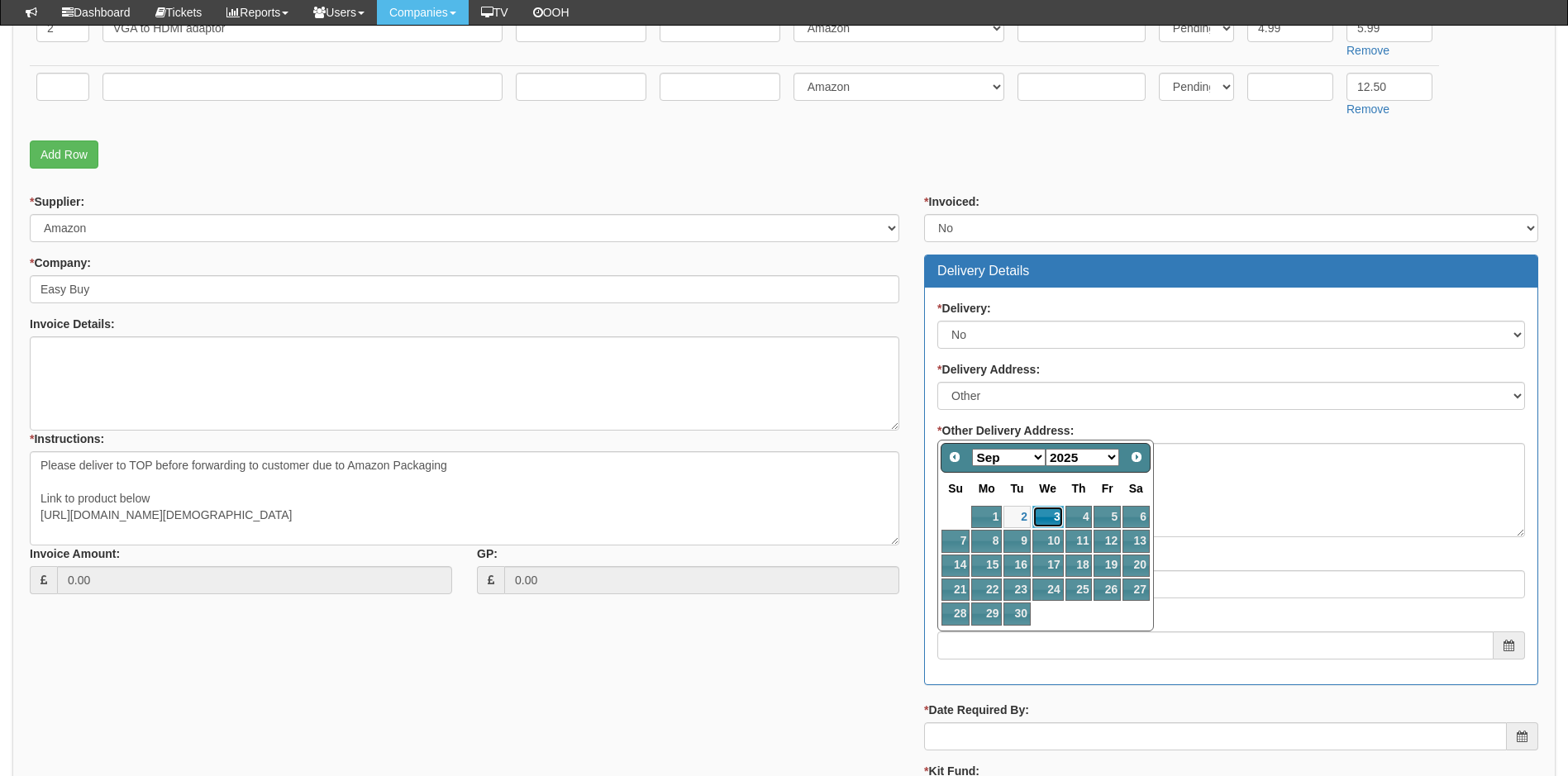
click at [1045, 515] on link "3" at bounding box center [1047, 517] width 31 height 22
type input "2025-09-03"
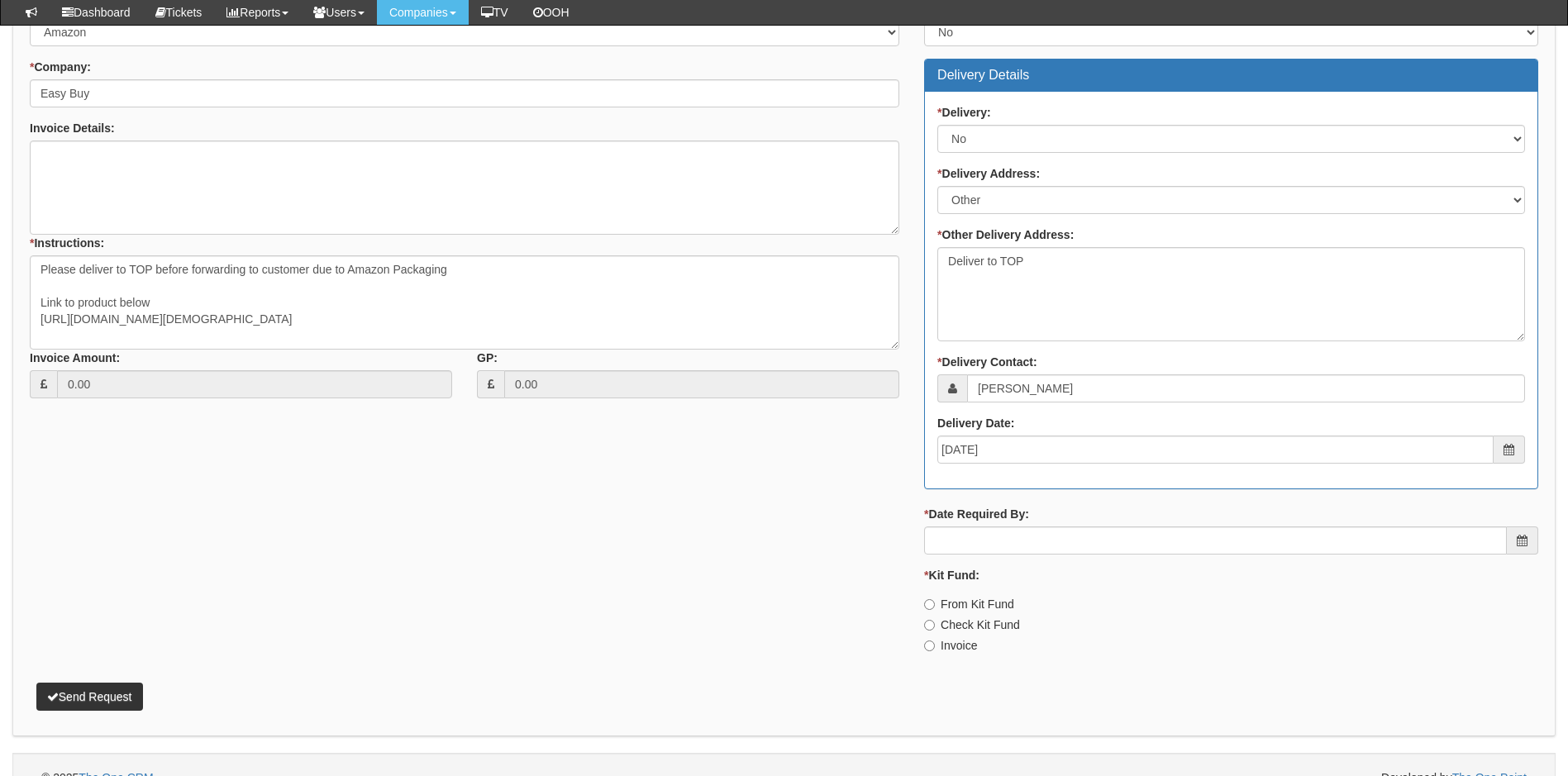
scroll to position [718, 0]
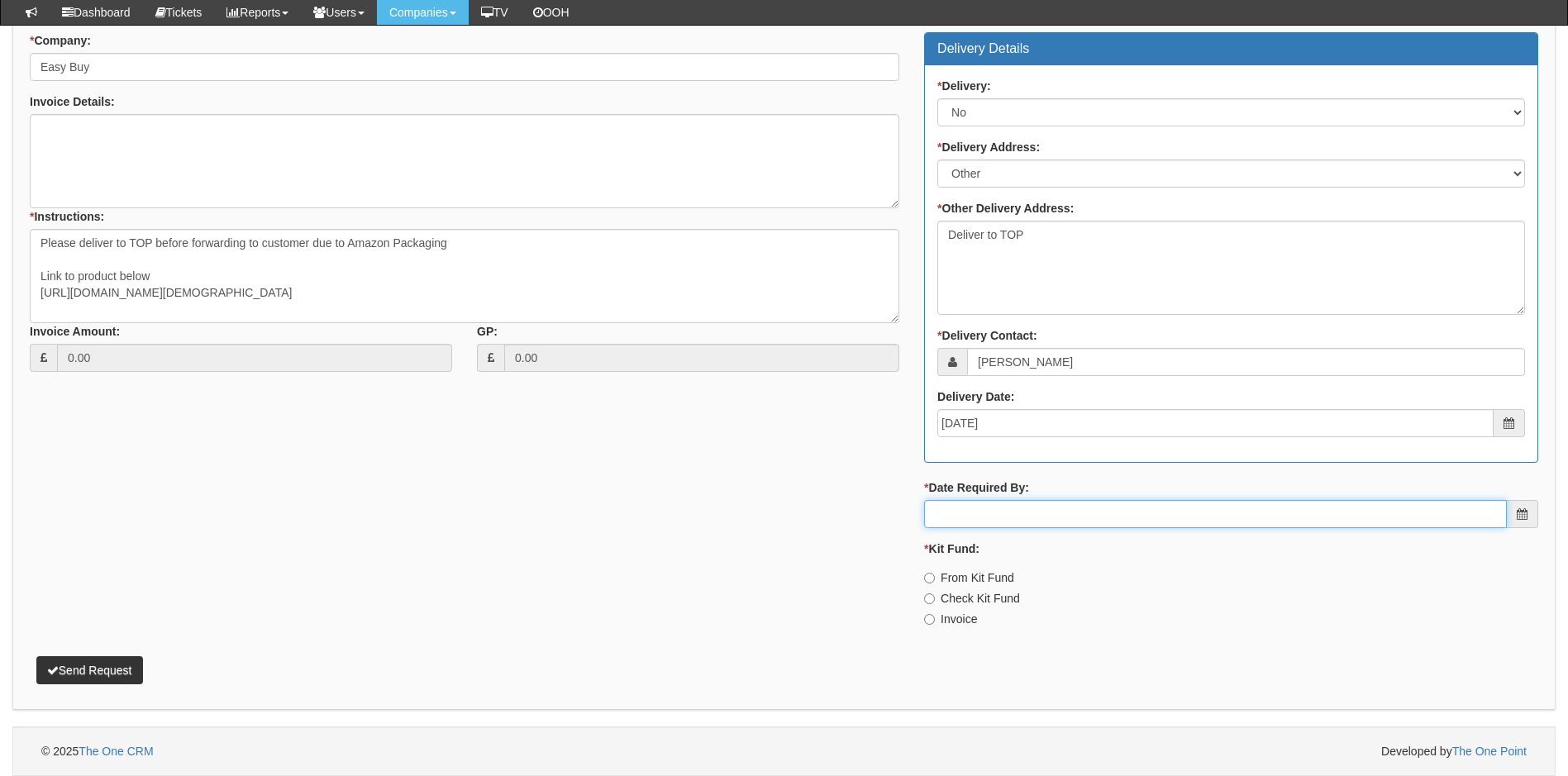
click at [981, 510] on input "* Date Required By:" at bounding box center [1216, 513] width 583 height 28
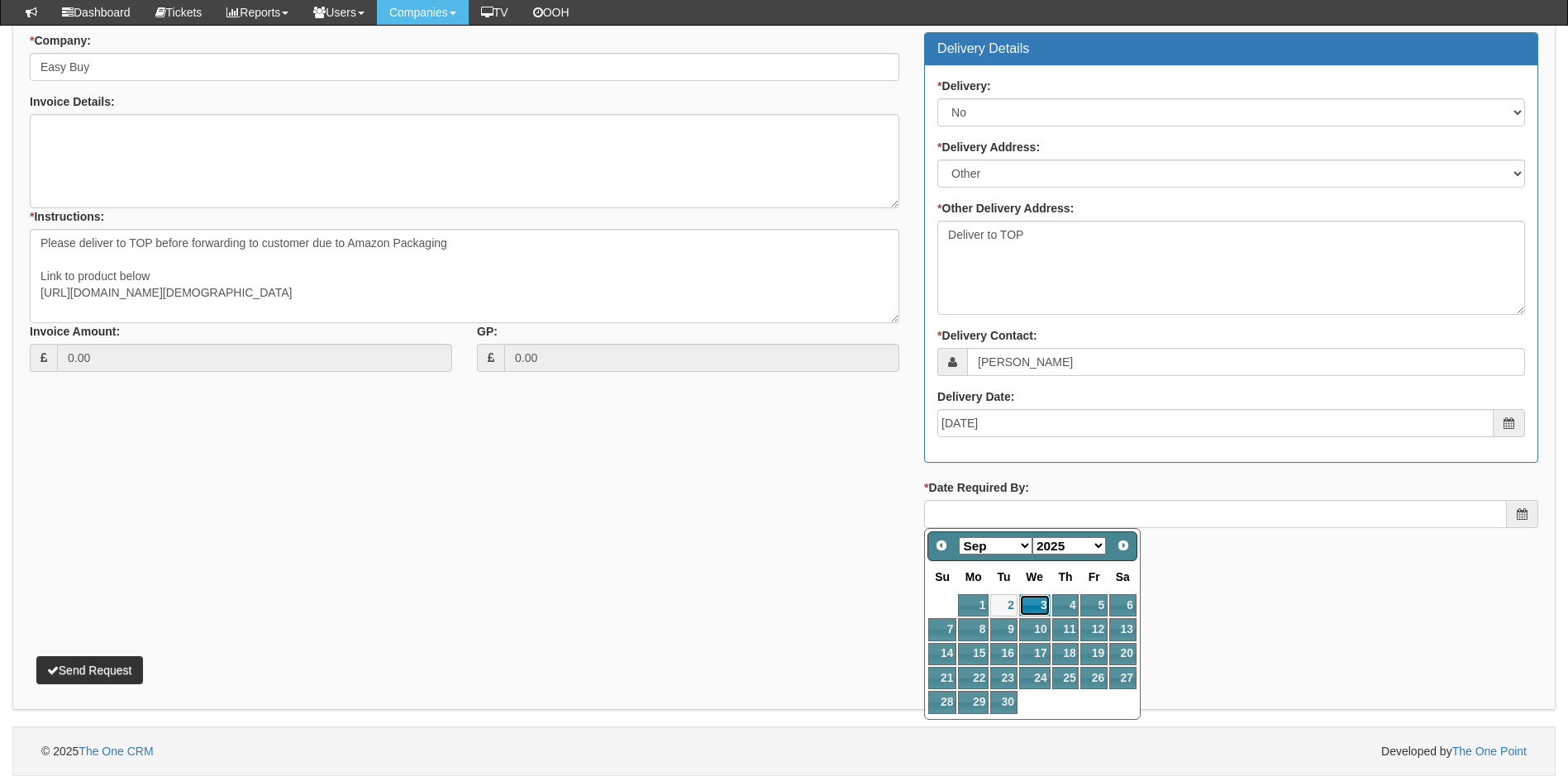
click at [1031, 601] on link "3" at bounding box center [1034, 605] width 31 height 22
type input "2025-09-03"
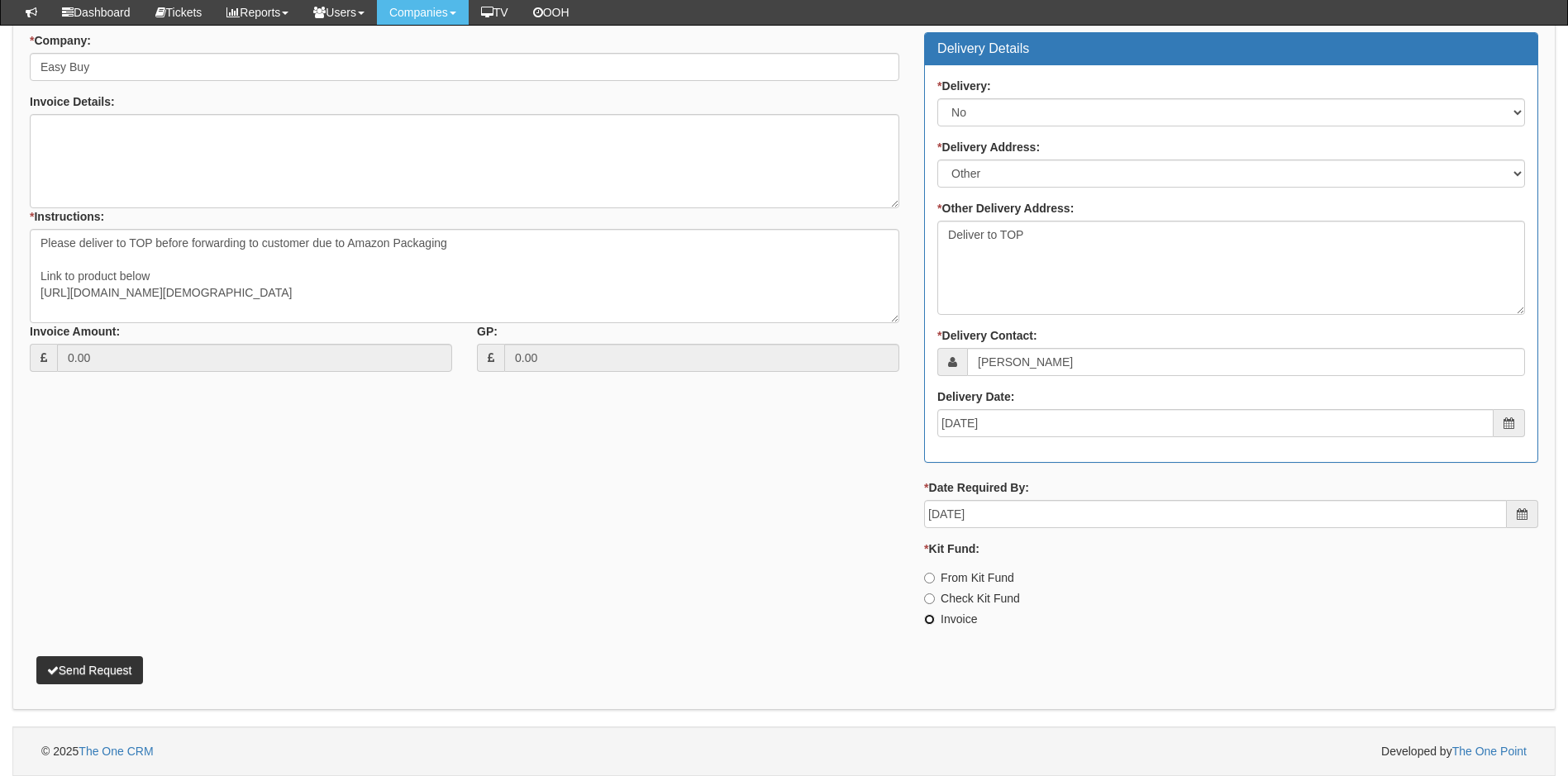
click at [935, 620] on input "Invoice" at bounding box center [930, 620] width 11 height 11
radio input "true"
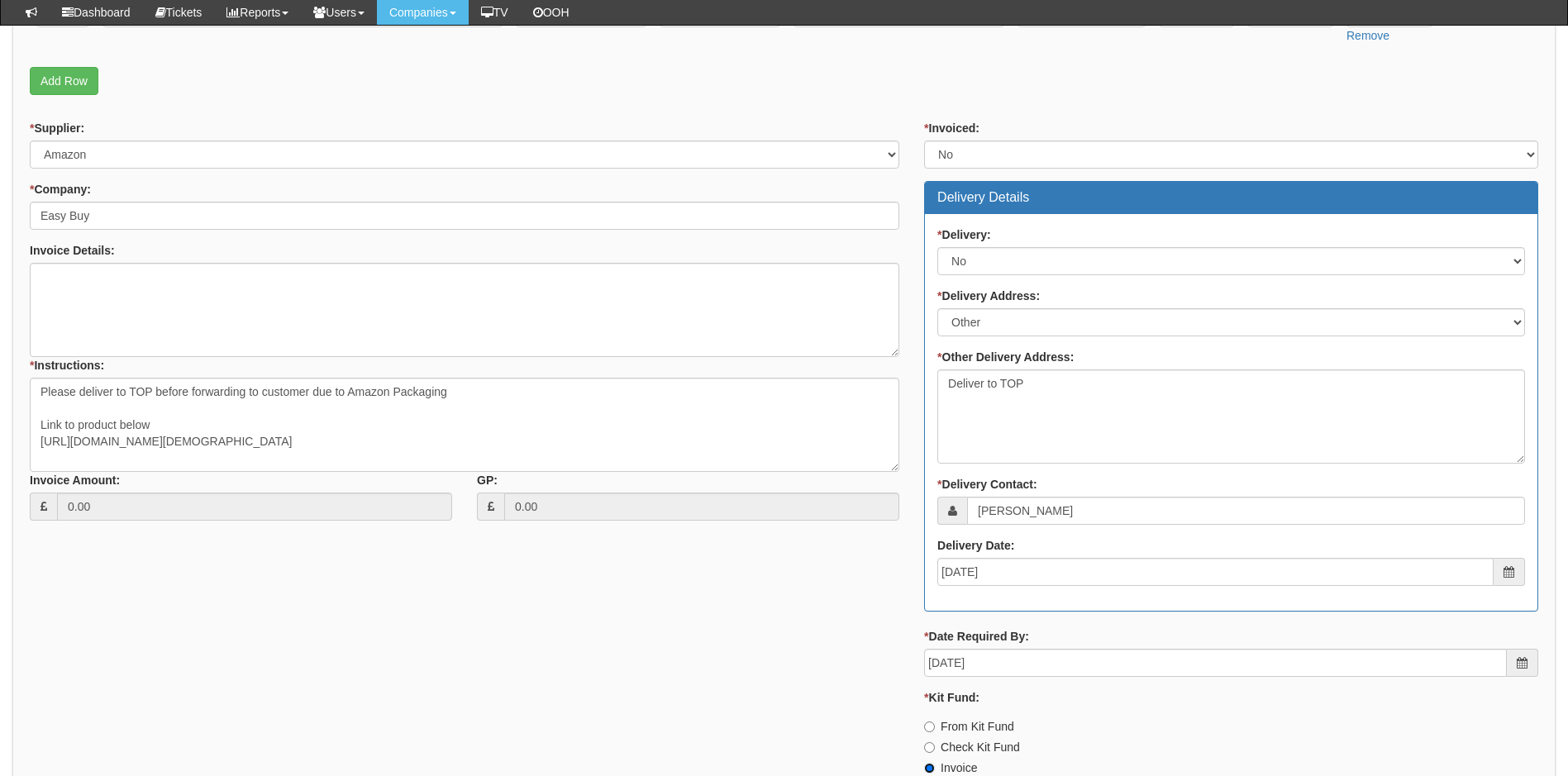
scroll to position [553, 0]
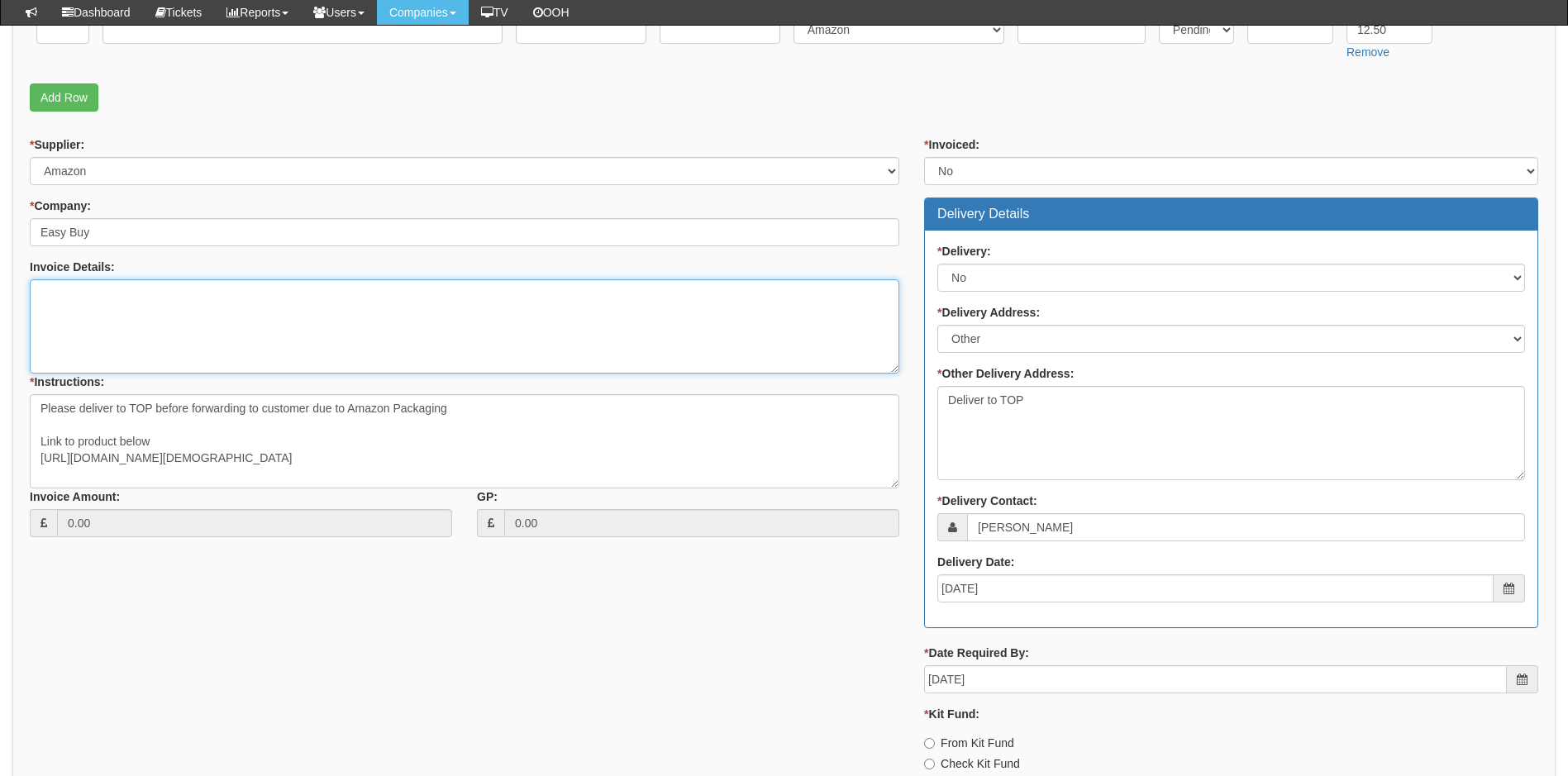
click at [213, 284] on textarea "Invoice Details:" at bounding box center [464, 326] width 869 height 94
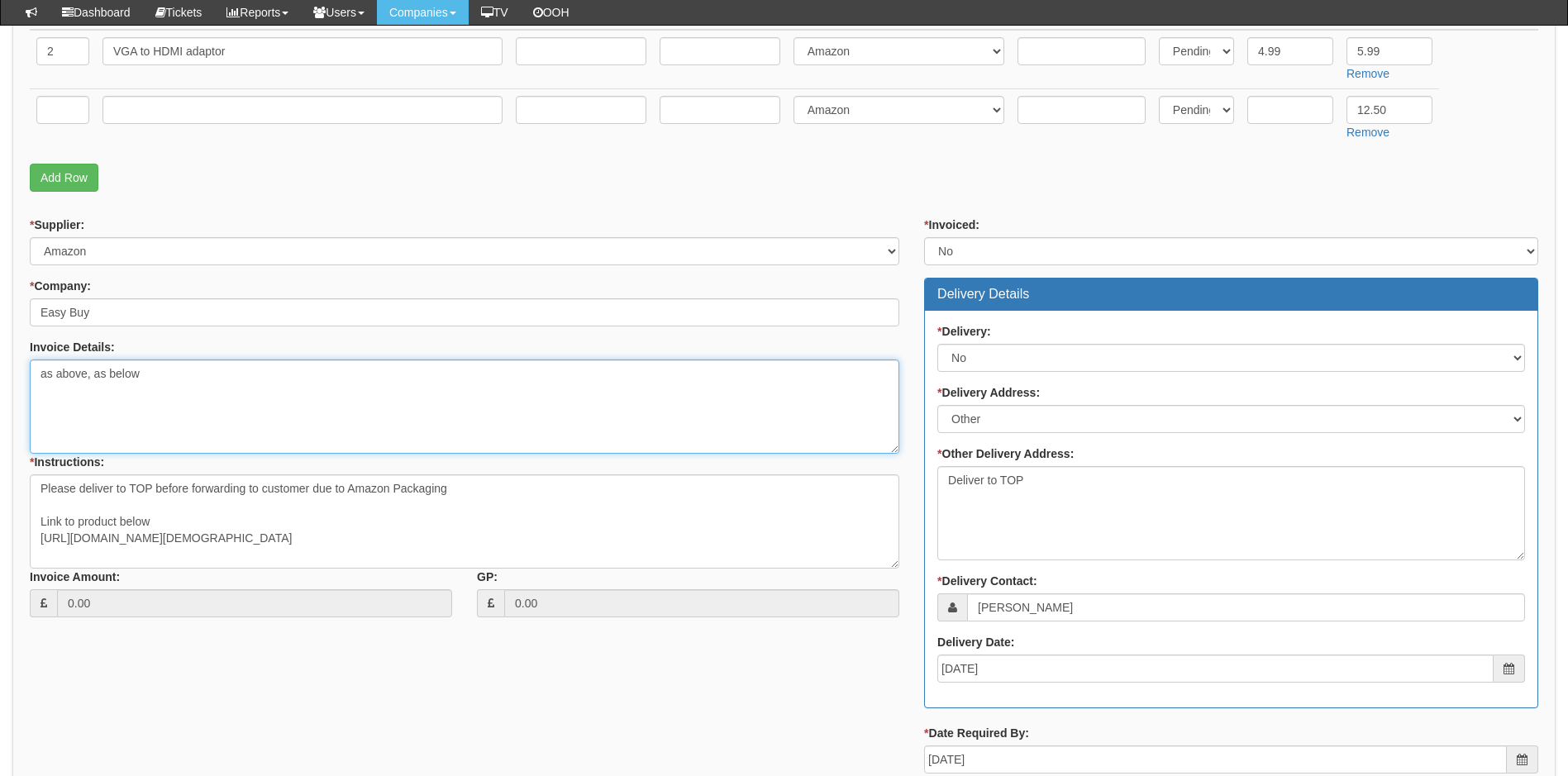
scroll to position [718, 0]
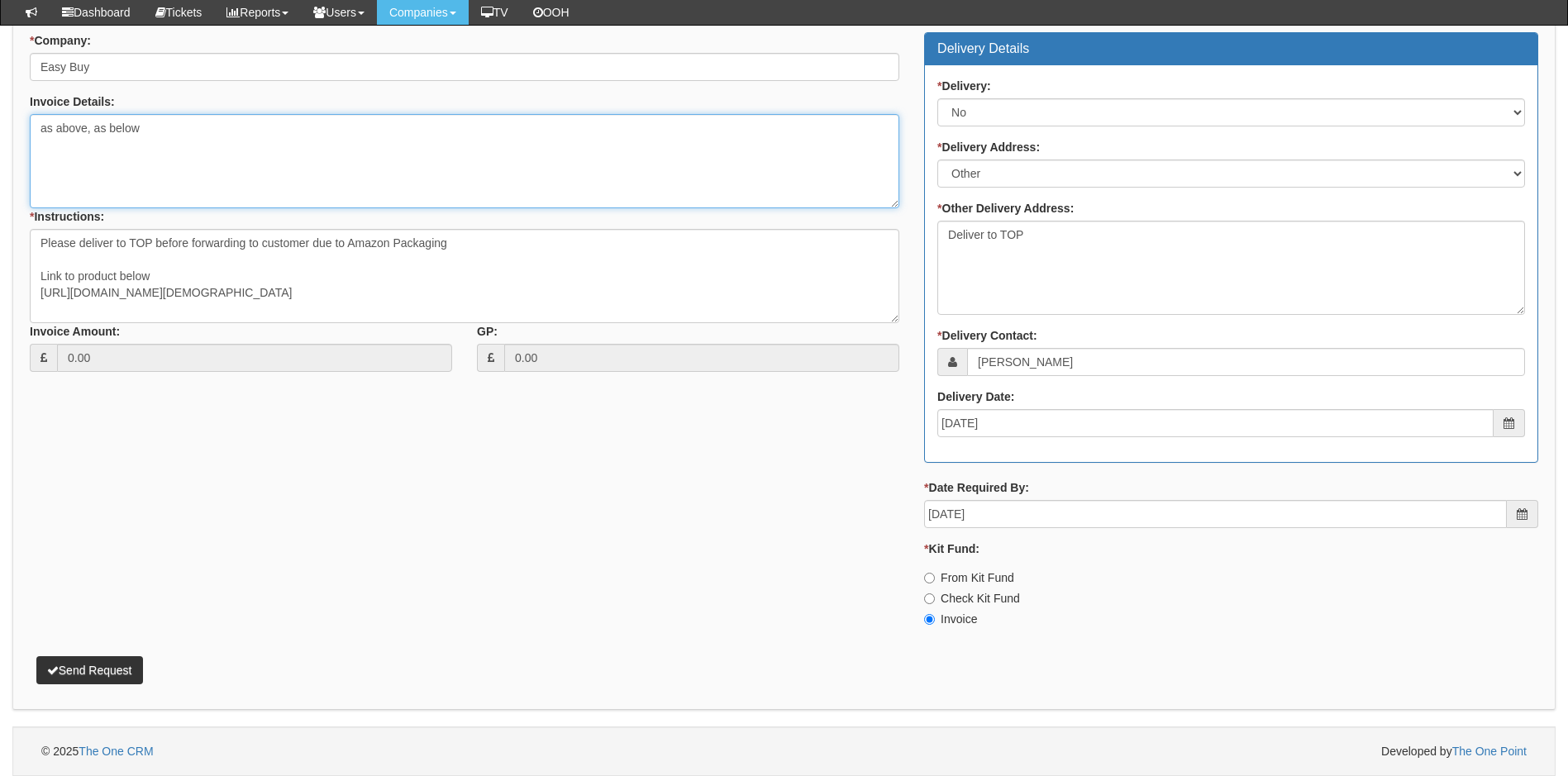
type textarea "as above, as below"
click at [106, 670] on button "Send Request" at bounding box center [89, 670] width 107 height 28
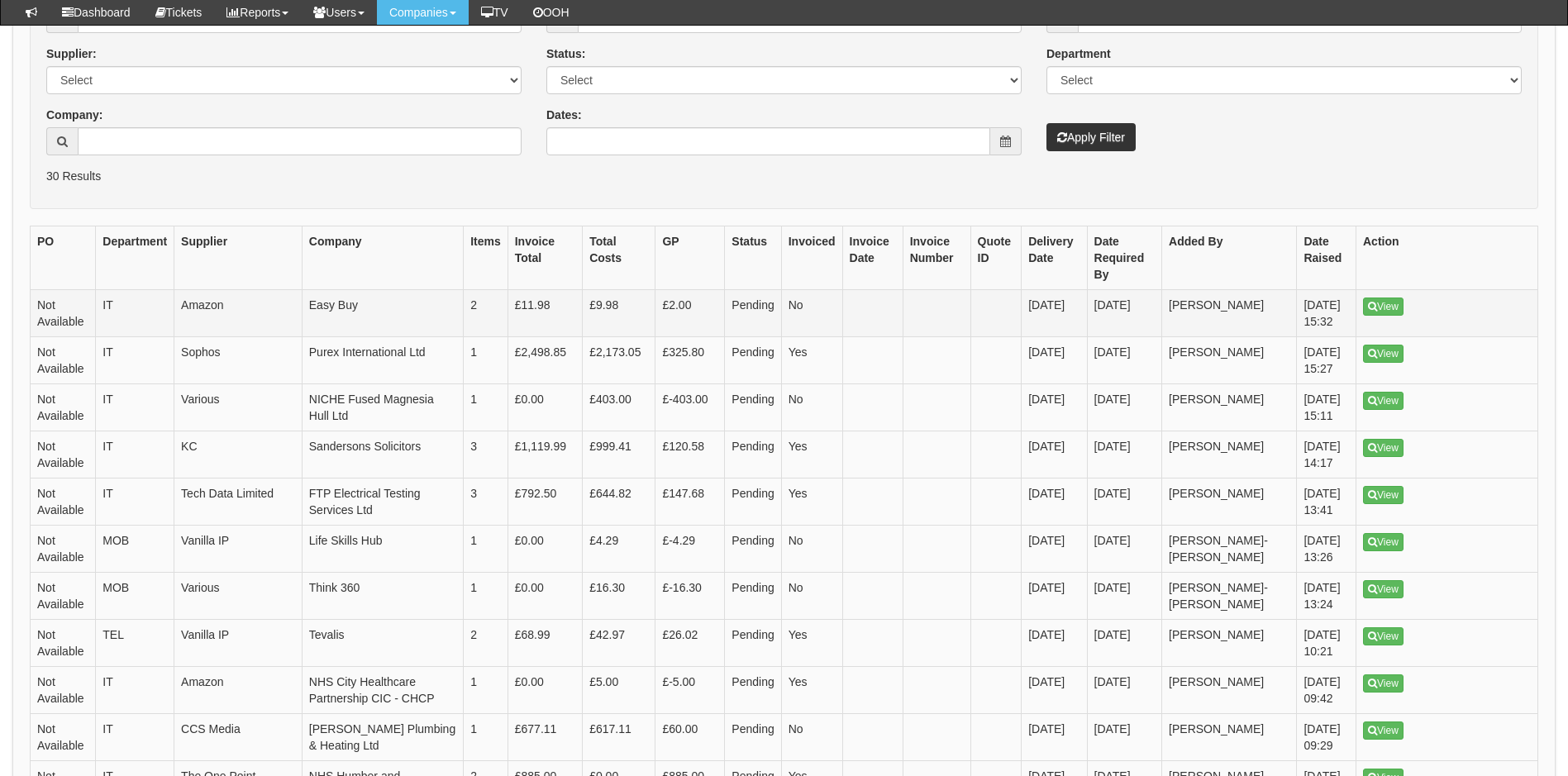
scroll to position [331, 0]
click at [1378, 578] on link "View" at bounding box center [1383, 587] width 40 height 18
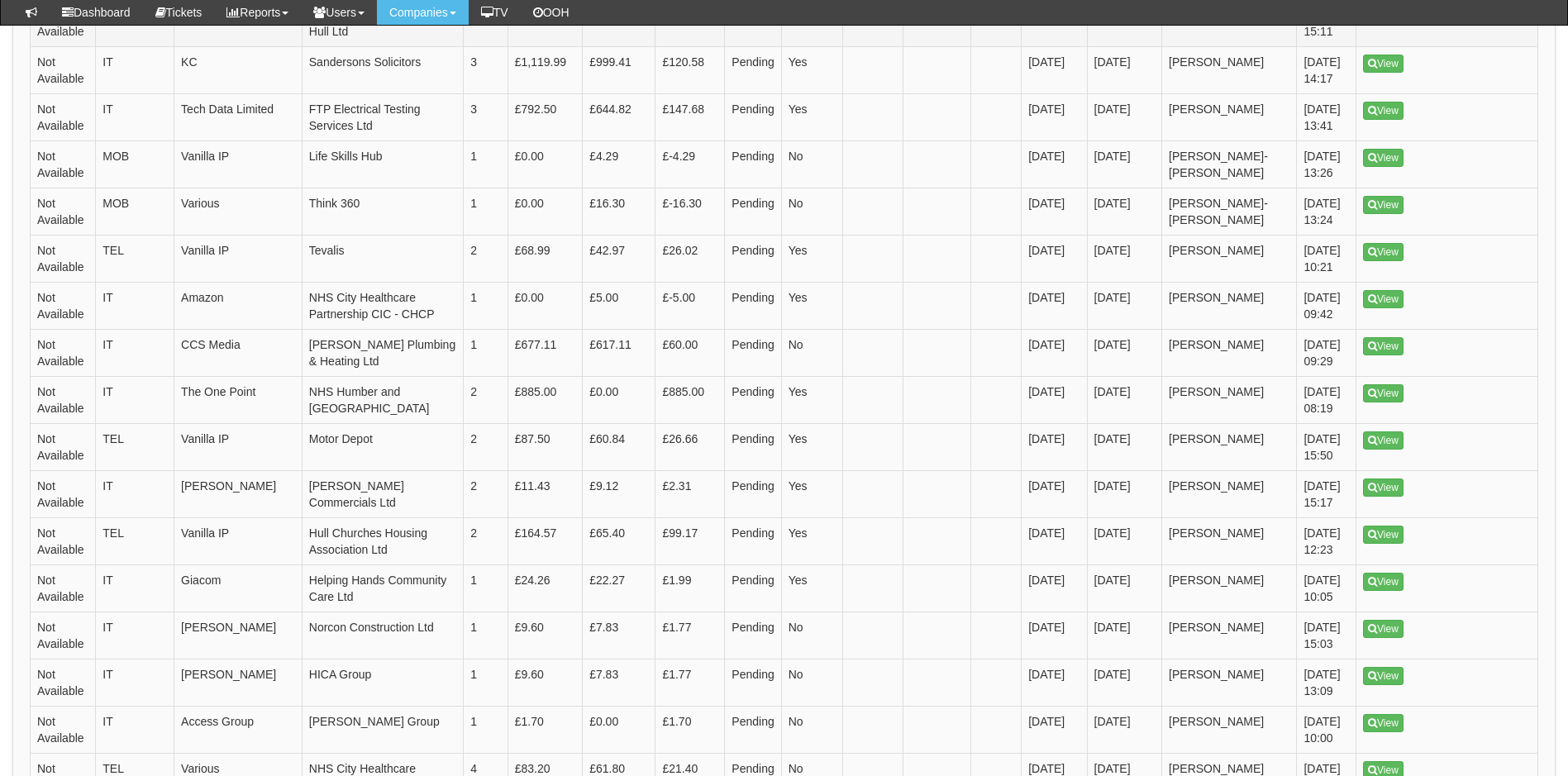
scroll to position [664, 0]
